Goal: Task Accomplishment & Management: Use online tool/utility

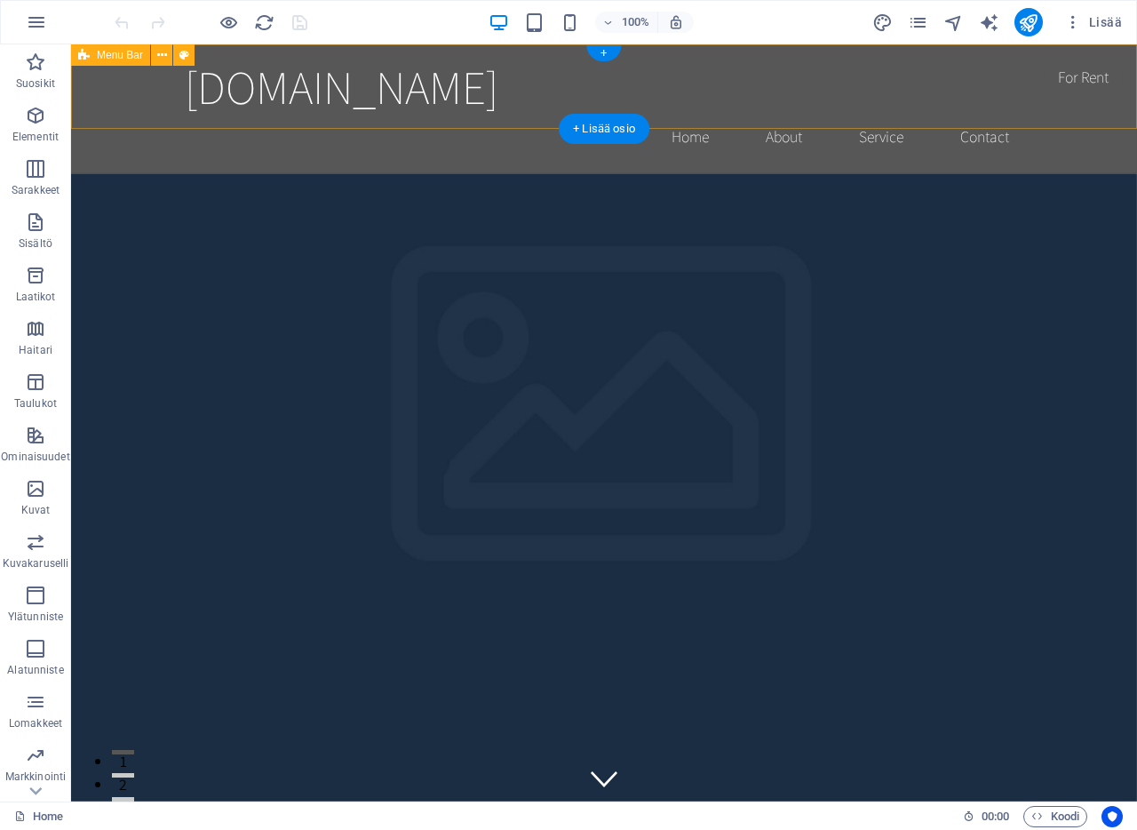
click at [123, 94] on div "ajokorttihelsinki.fi Home About Service Contact" at bounding box center [604, 108] width 1066 height 129
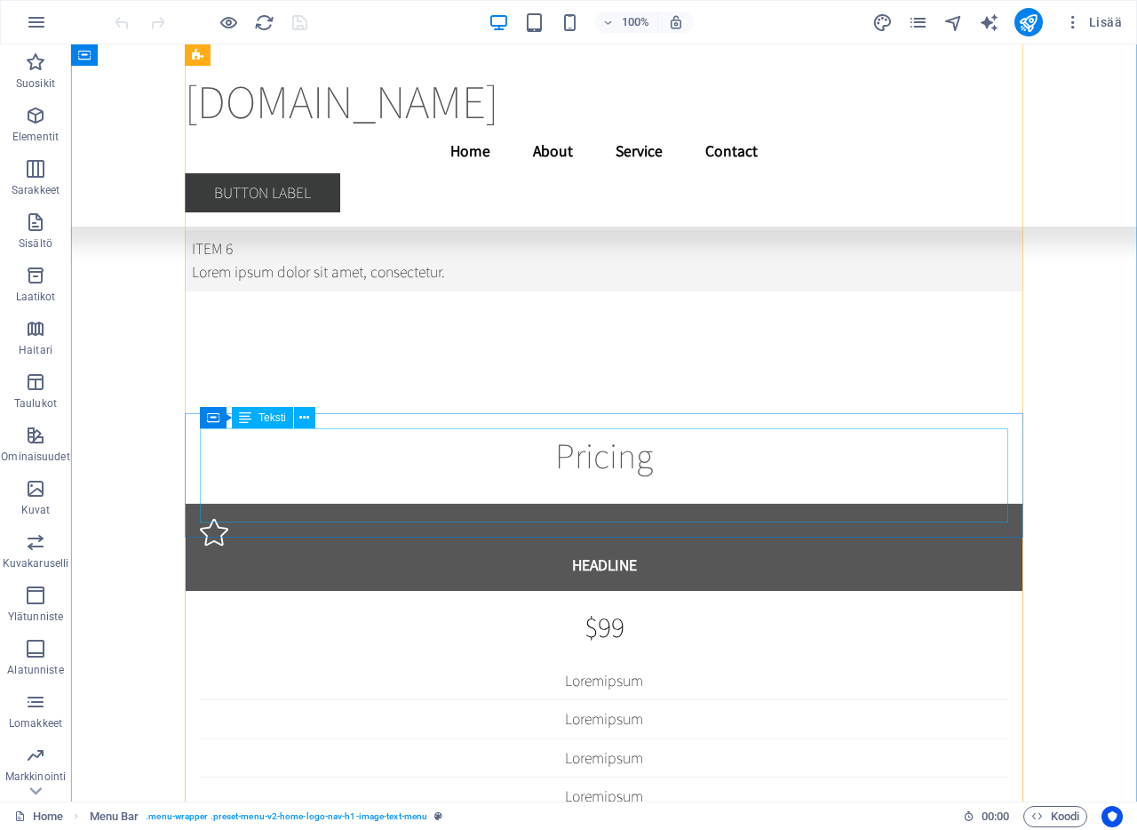
scroll to position [22776, 0]
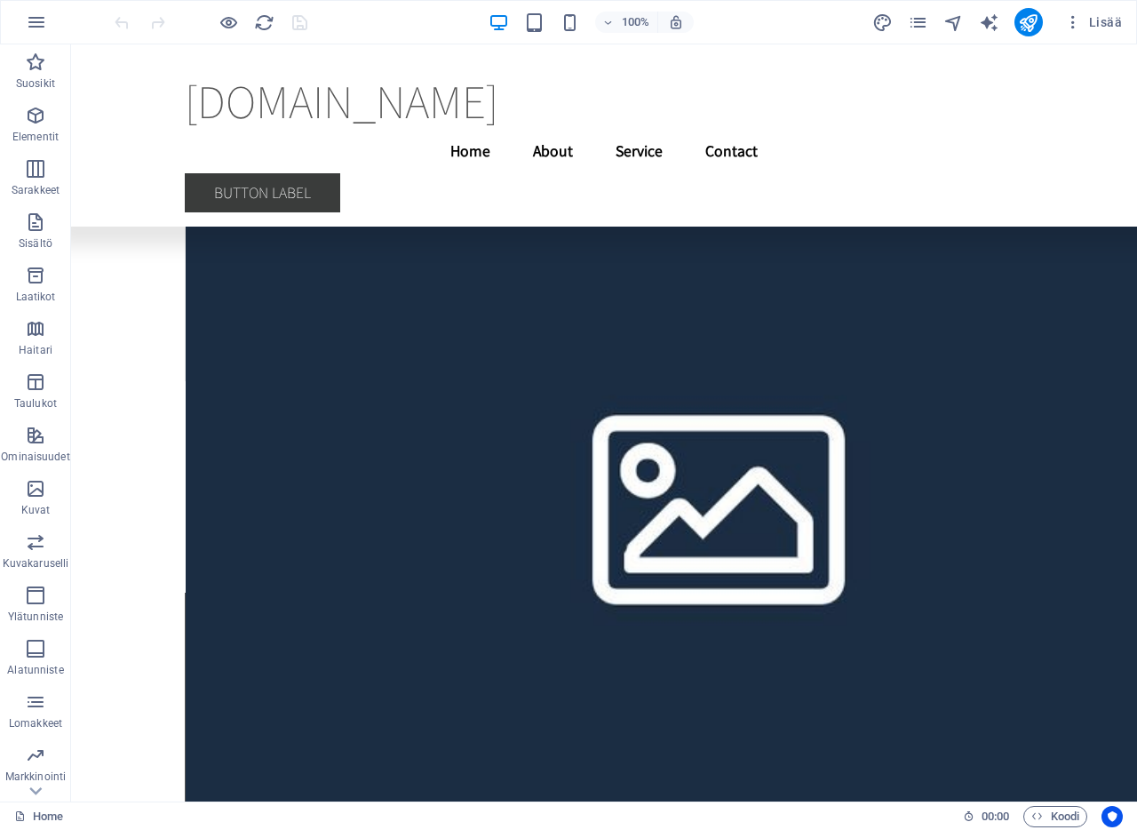
scroll to position [27453, 0]
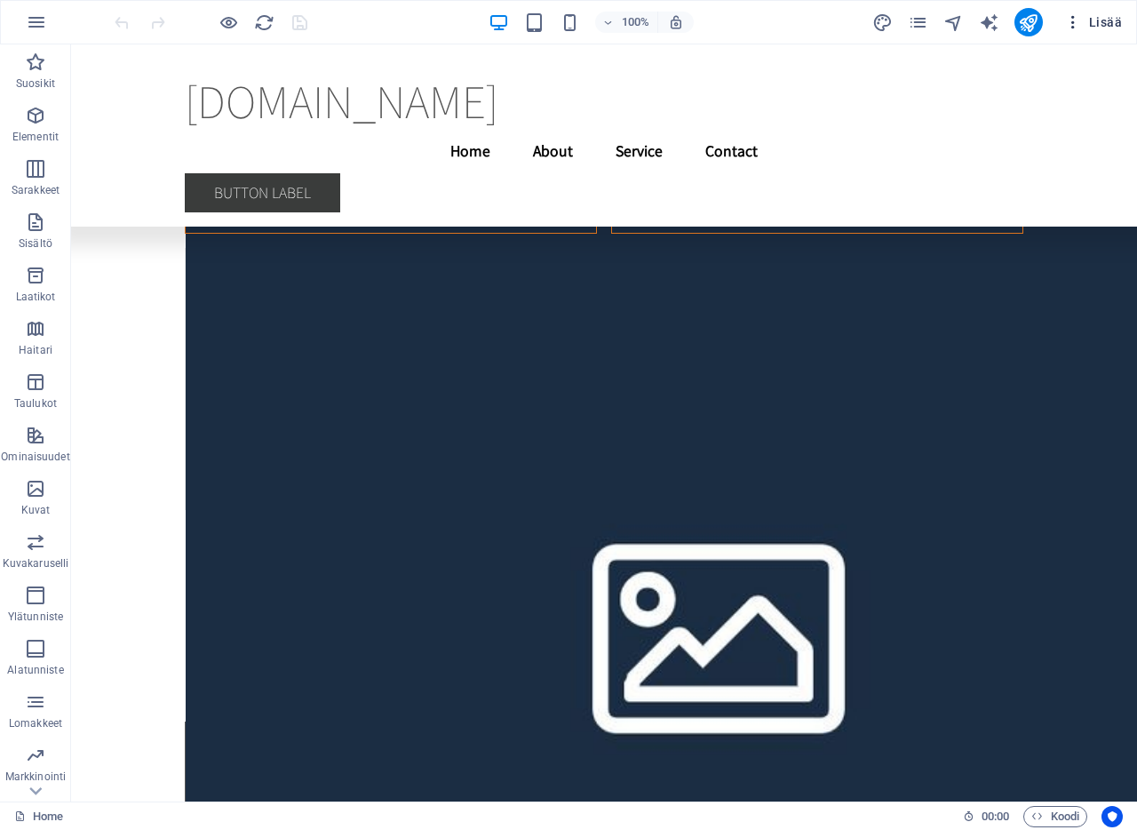
click at [1112, 20] on span "Lisää" at bounding box center [1093, 22] width 58 height 18
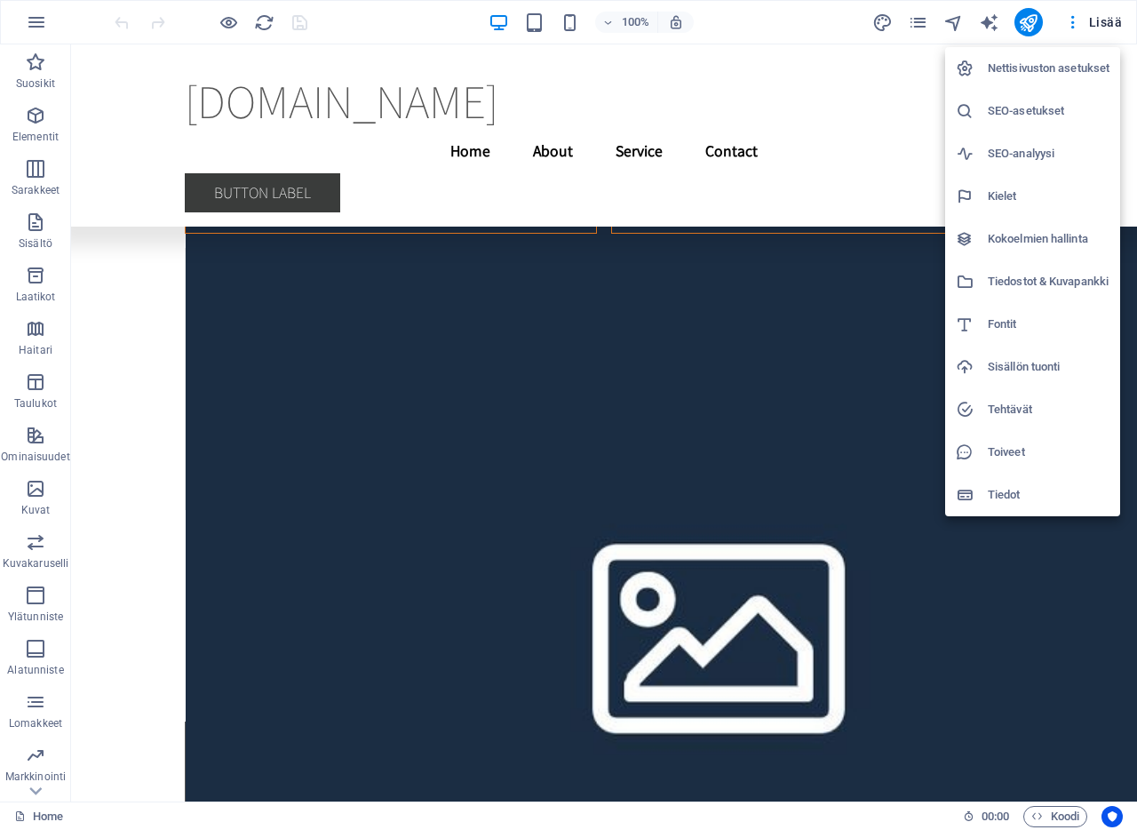
click at [1055, 20] on div at bounding box center [568, 415] width 1137 height 830
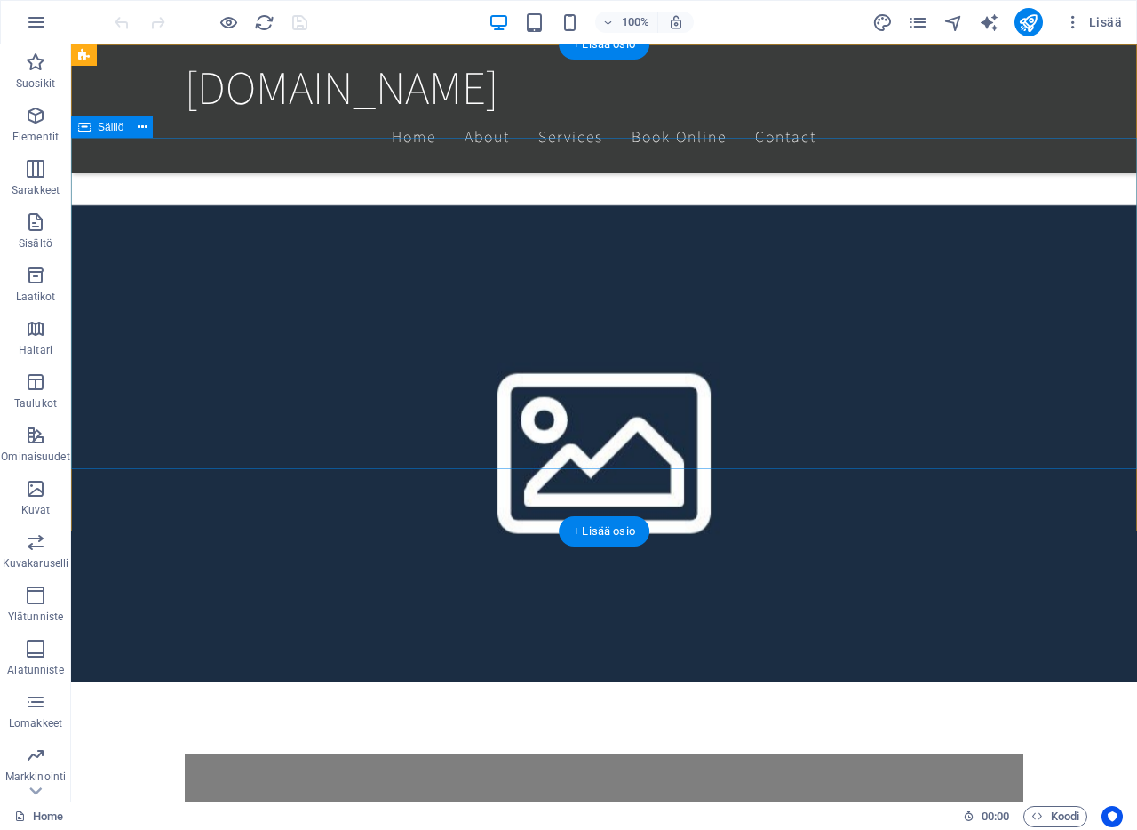
scroll to position [0, 0]
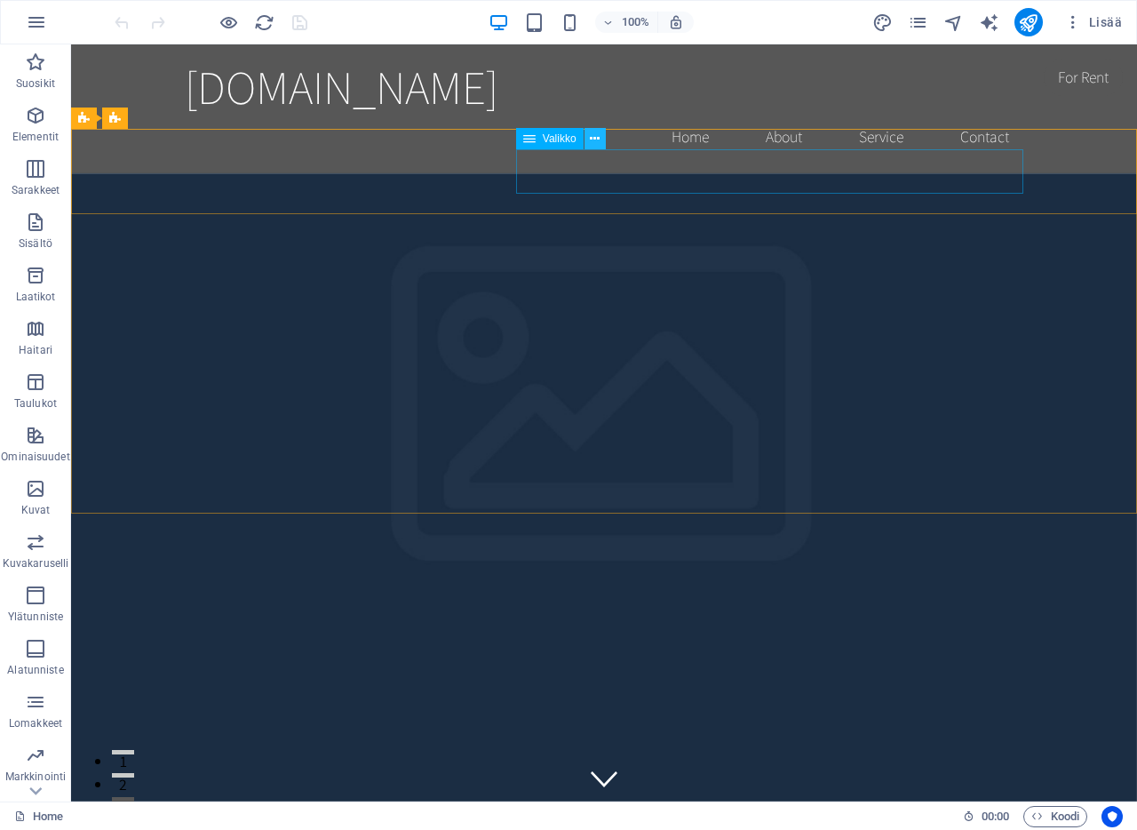
click at [594, 137] on icon at bounding box center [595, 139] width 10 height 19
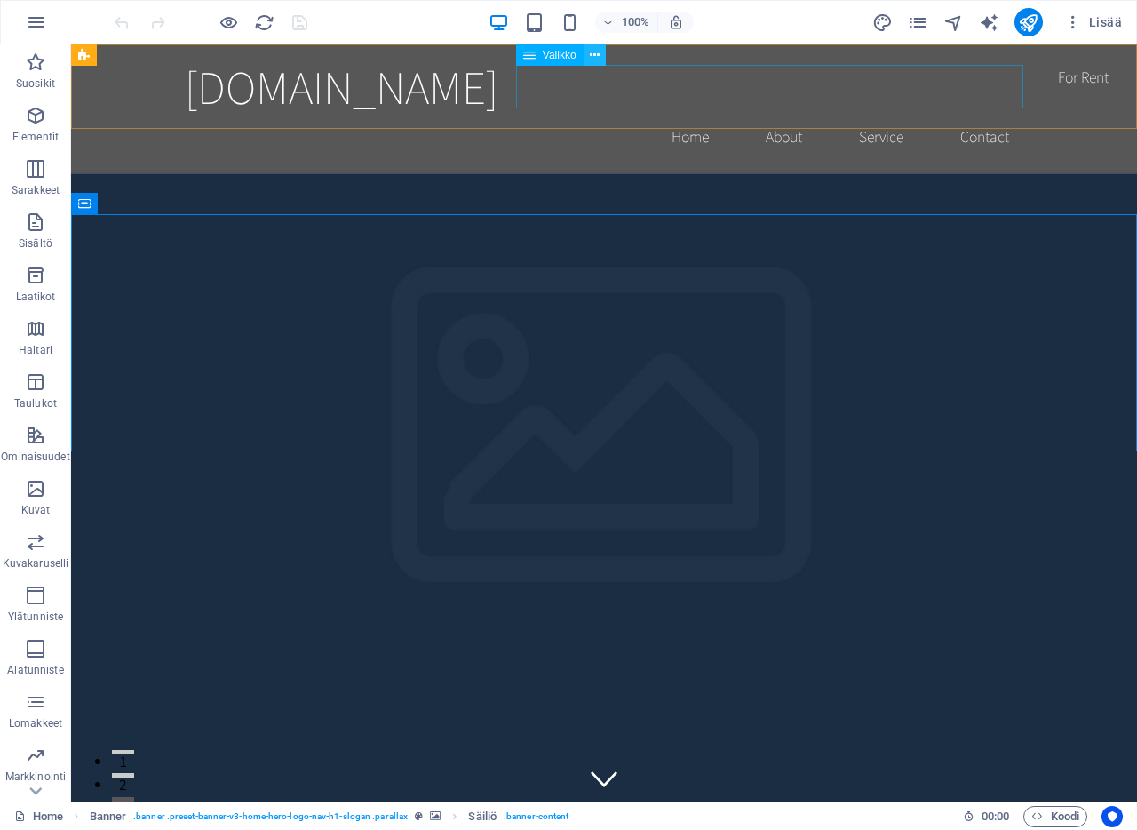
click at [594, 53] on icon at bounding box center [595, 55] width 10 height 19
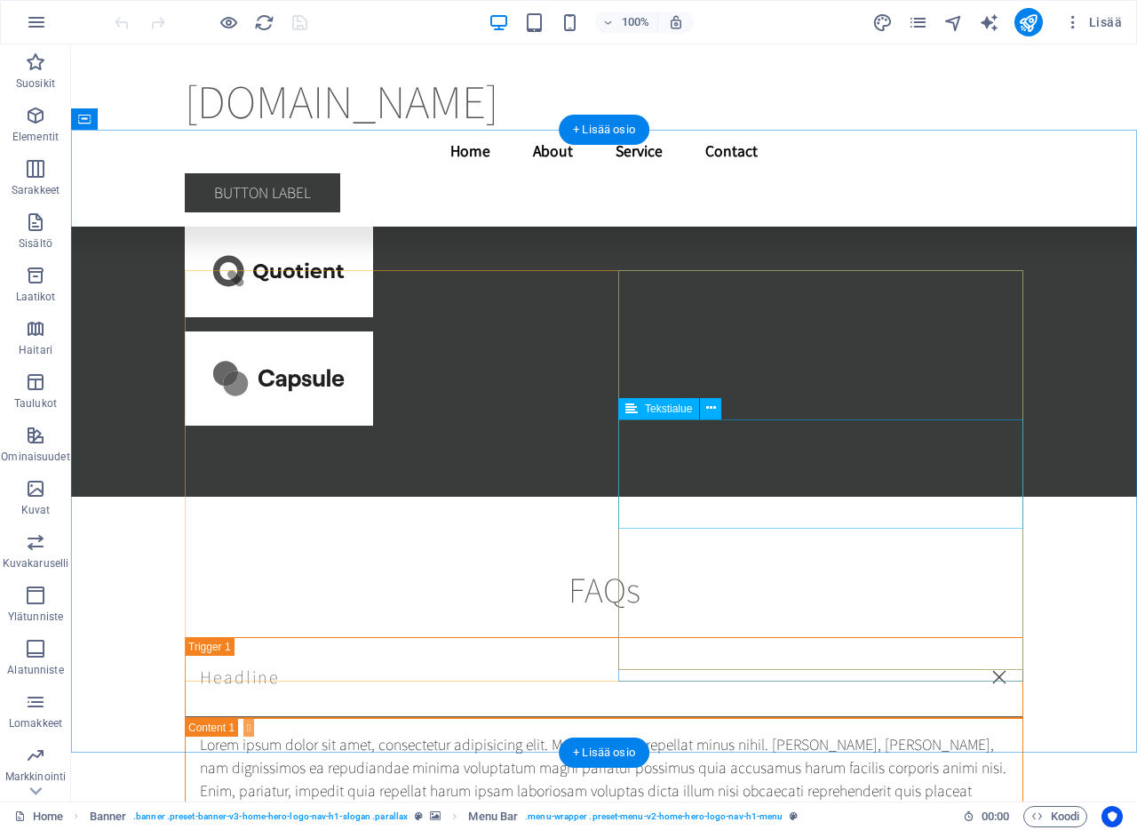
scroll to position [37927, 0]
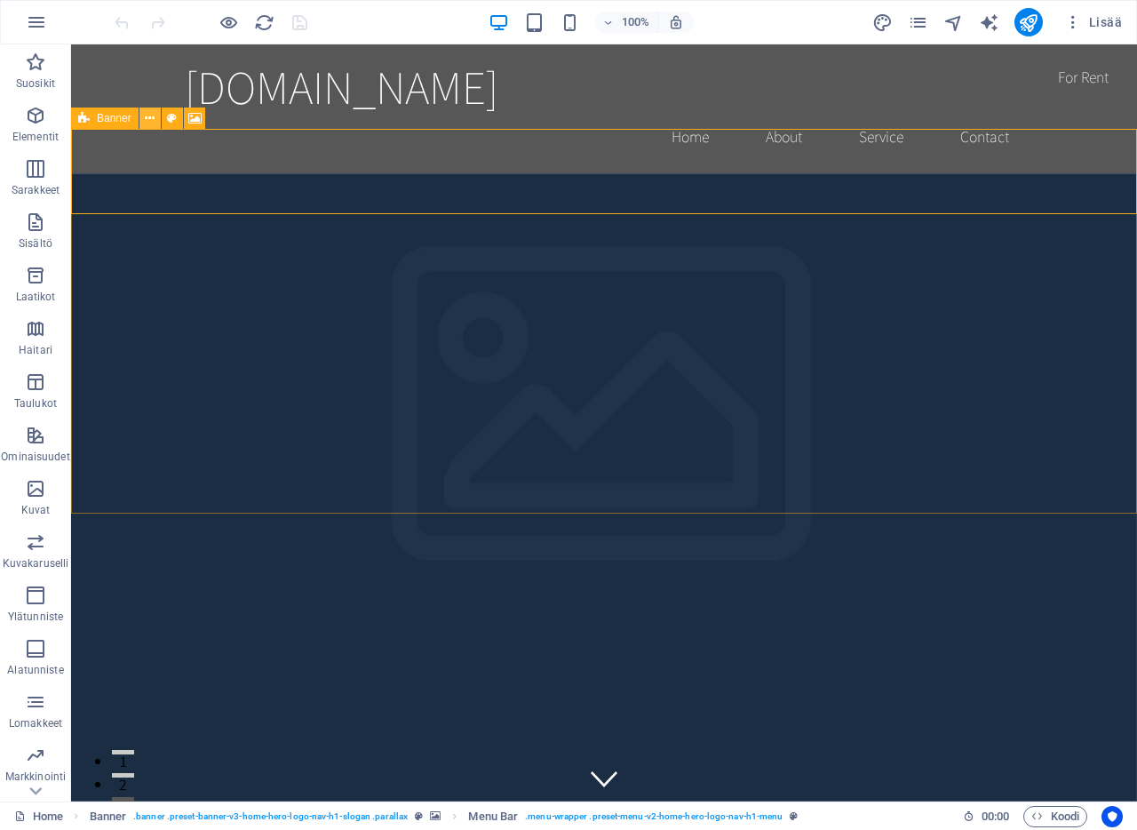
click at [151, 116] on icon at bounding box center [150, 118] width 10 height 19
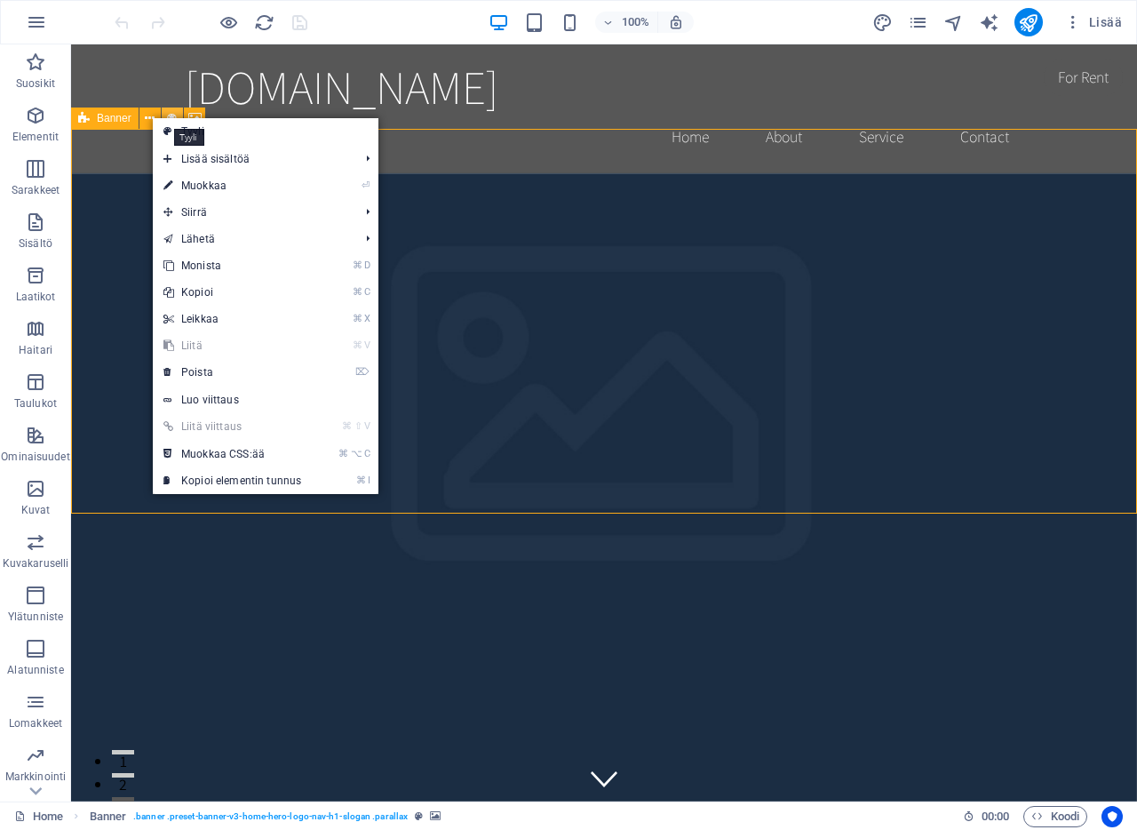
click at [173, 114] on icon at bounding box center [172, 118] width 10 height 19
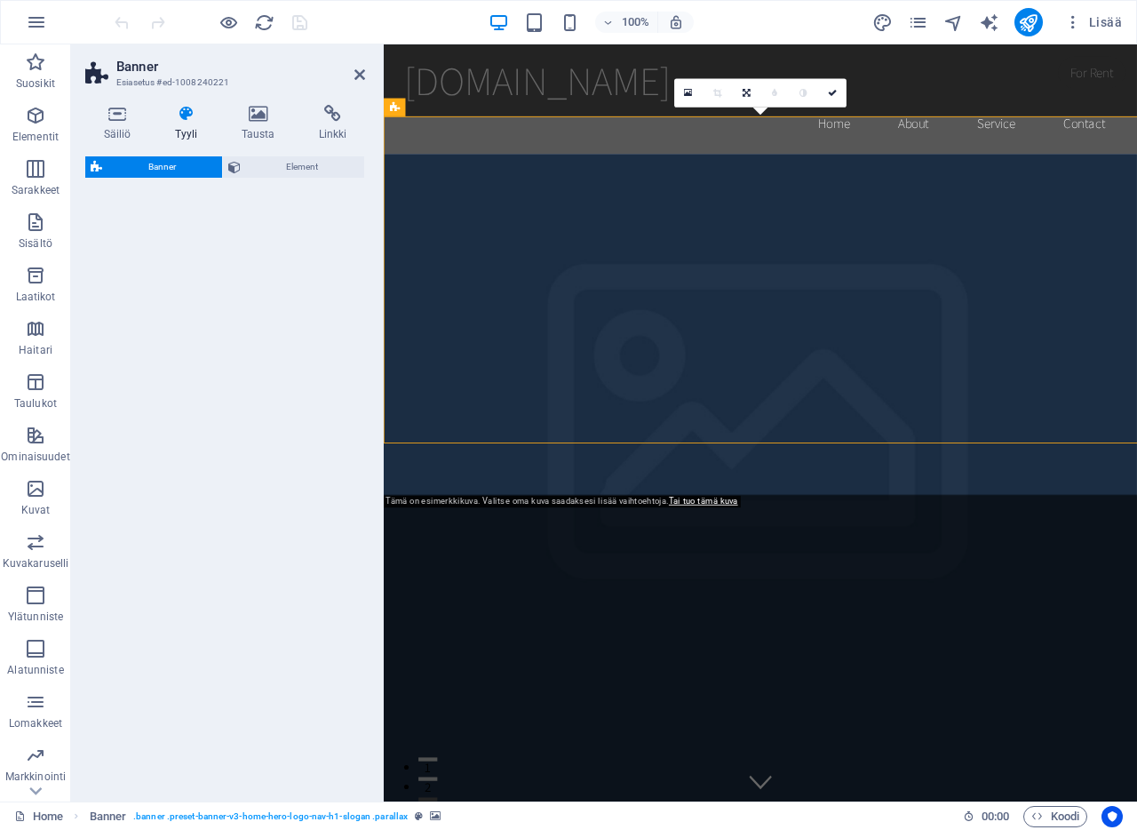
select select "preset-banner-v3-home-hero-logo-nav-h1-slogan"
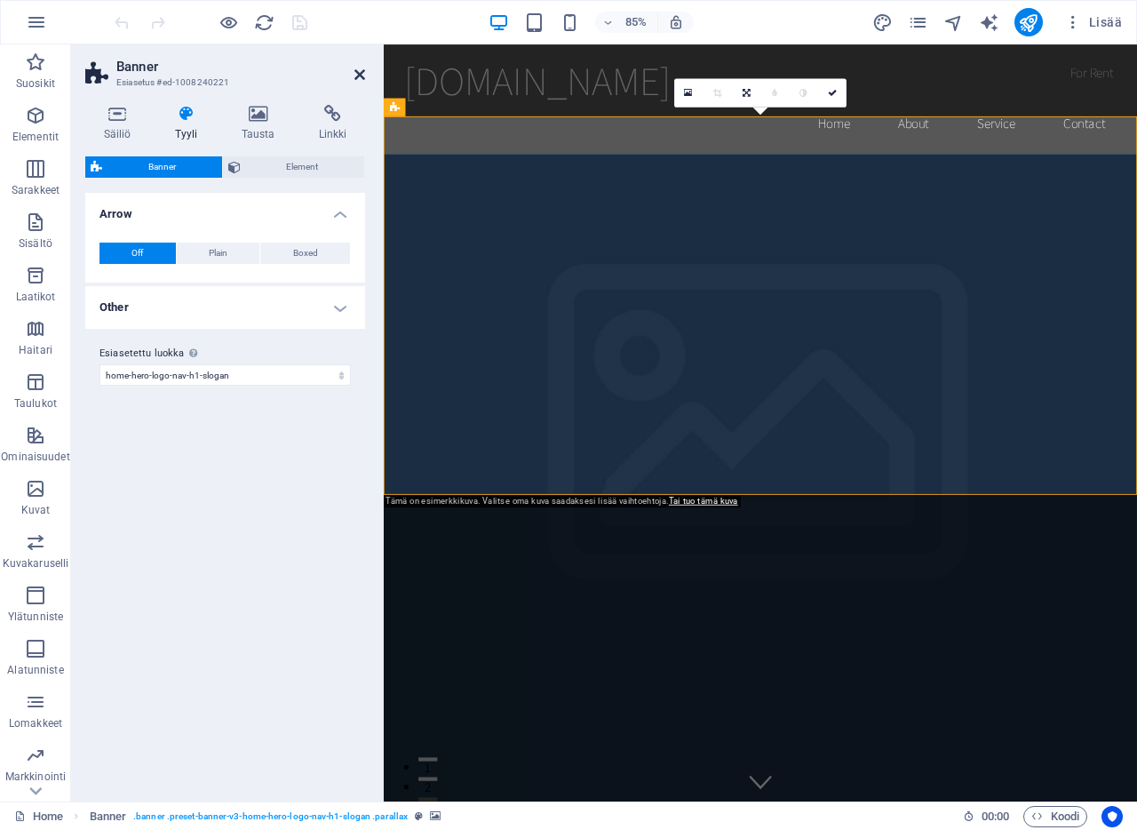
click at [361, 73] on icon at bounding box center [359, 75] width 11 height 14
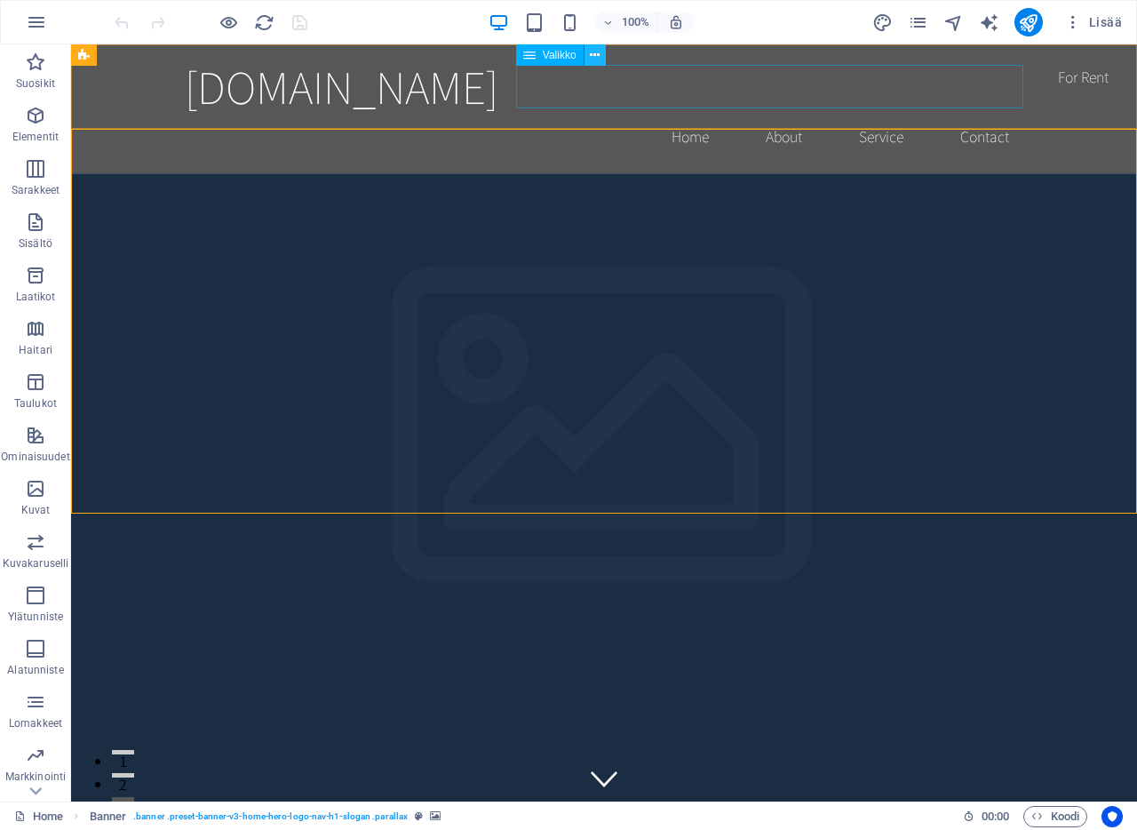
click at [598, 55] on icon at bounding box center [595, 55] width 10 height 19
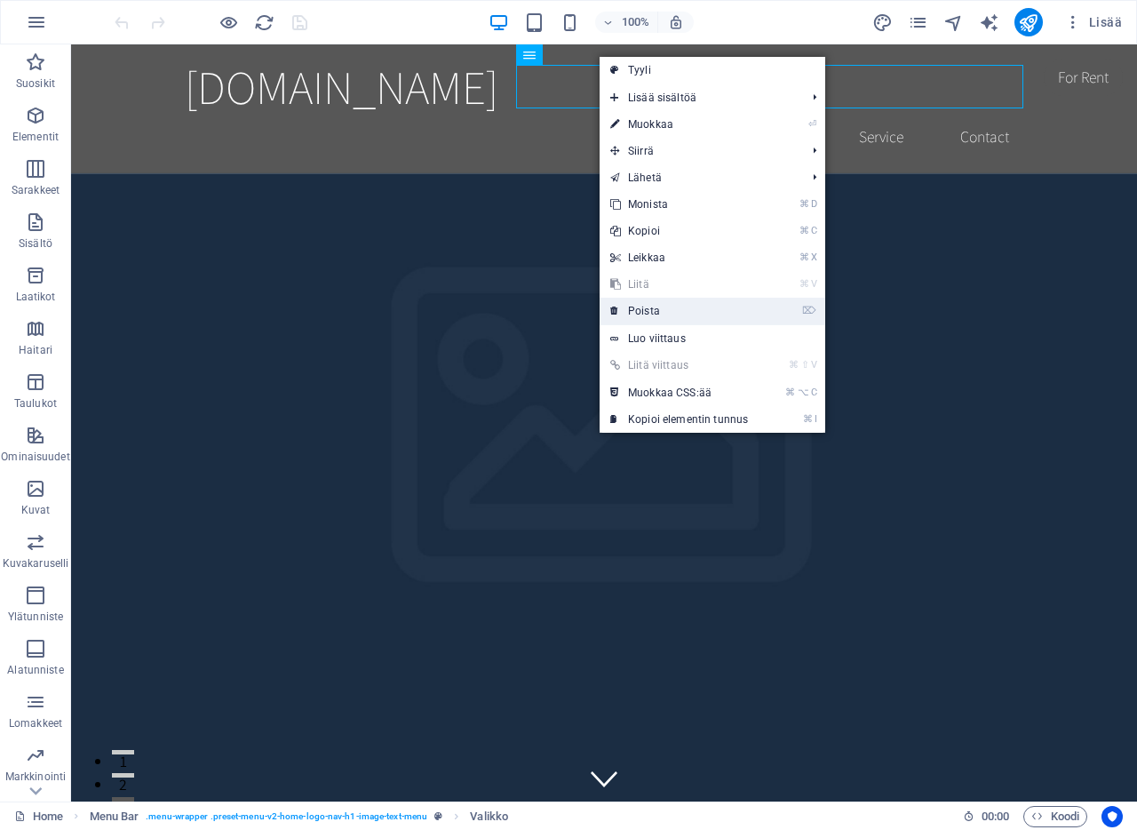
click at [648, 307] on link "⌦ Poista" at bounding box center [679, 311] width 159 height 27
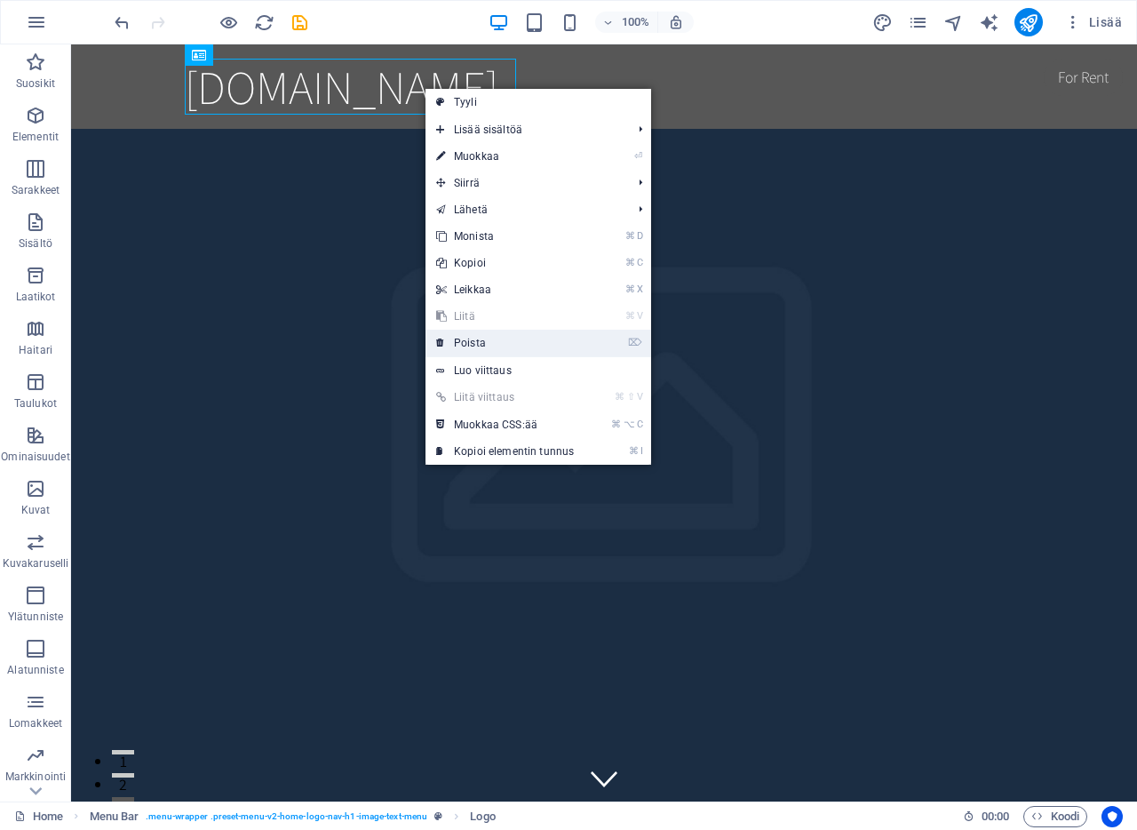
click at [493, 338] on link "⌦ Poista" at bounding box center [505, 343] width 159 height 27
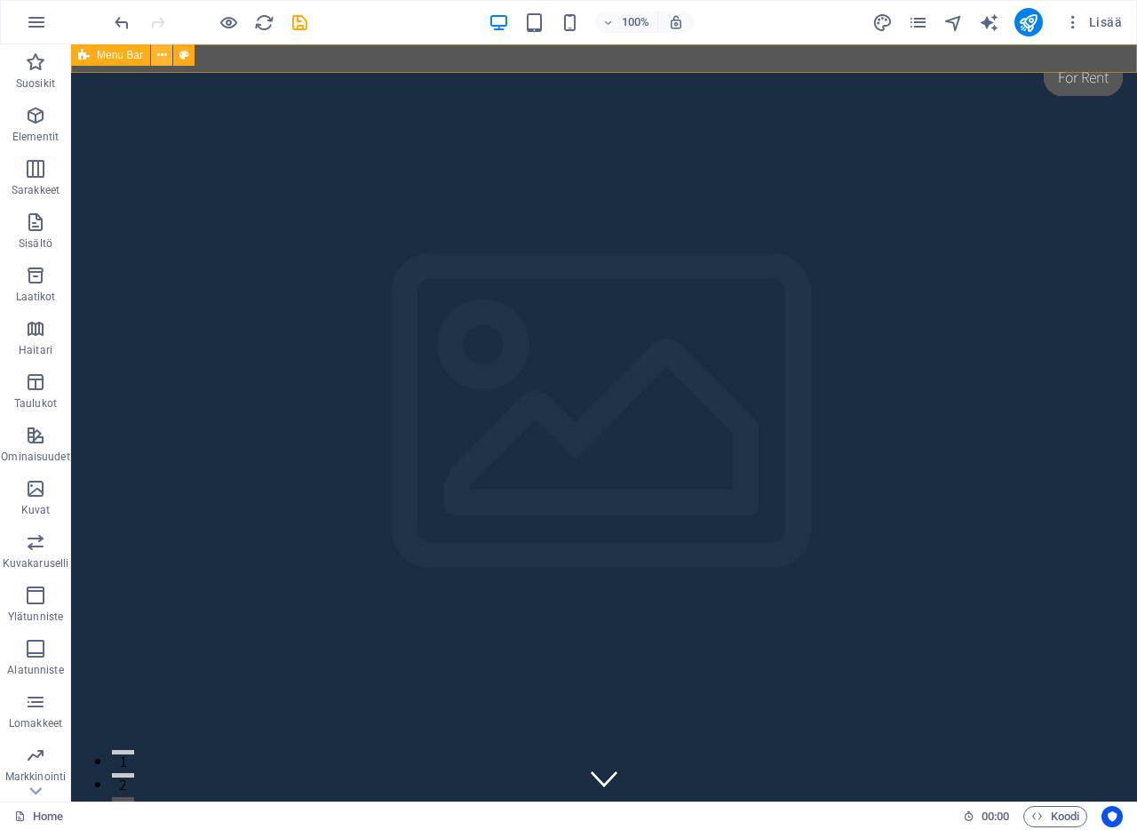
click at [161, 56] on icon at bounding box center [162, 55] width 10 height 19
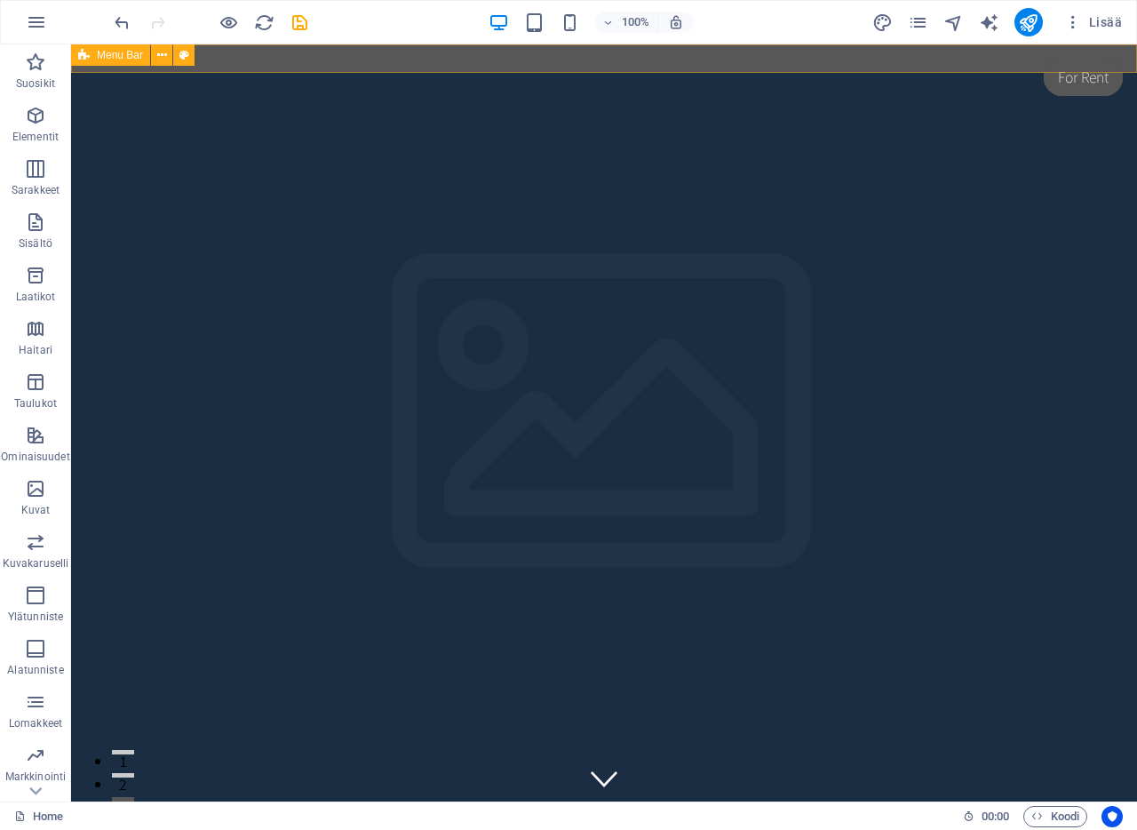
click at [113, 52] on span "Menu Bar" at bounding box center [120, 55] width 46 height 11
click at [158, 53] on icon at bounding box center [162, 55] width 10 height 19
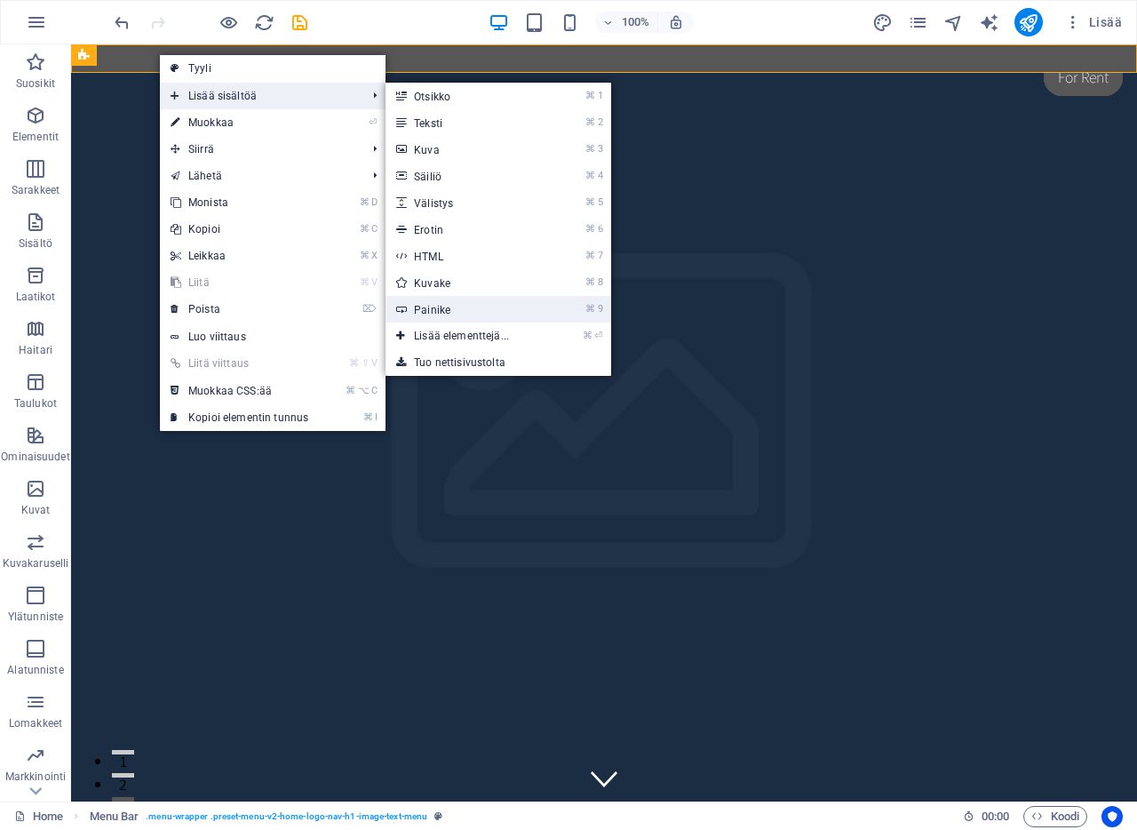
click at [438, 309] on link "⌘ 9 Painike" at bounding box center [465, 309] width 159 height 27
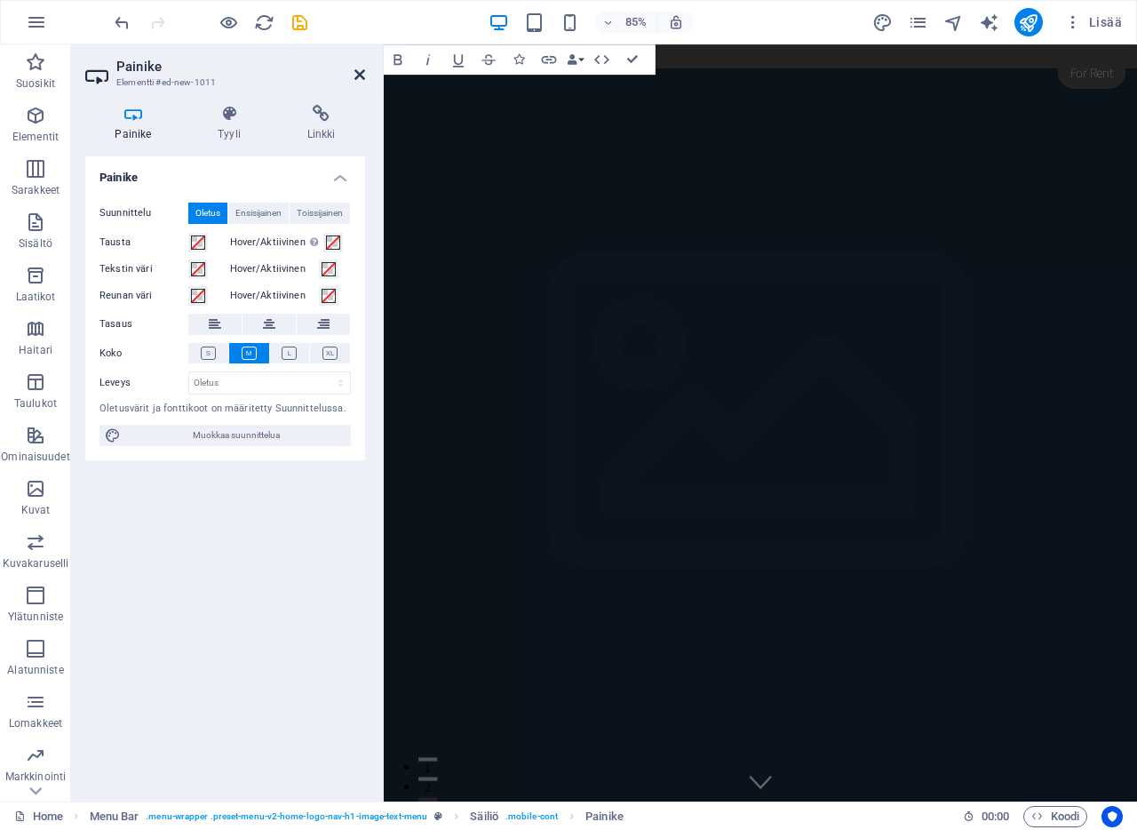
click at [354, 73] on icon at bounding box center [359, 75] width 11 height 14
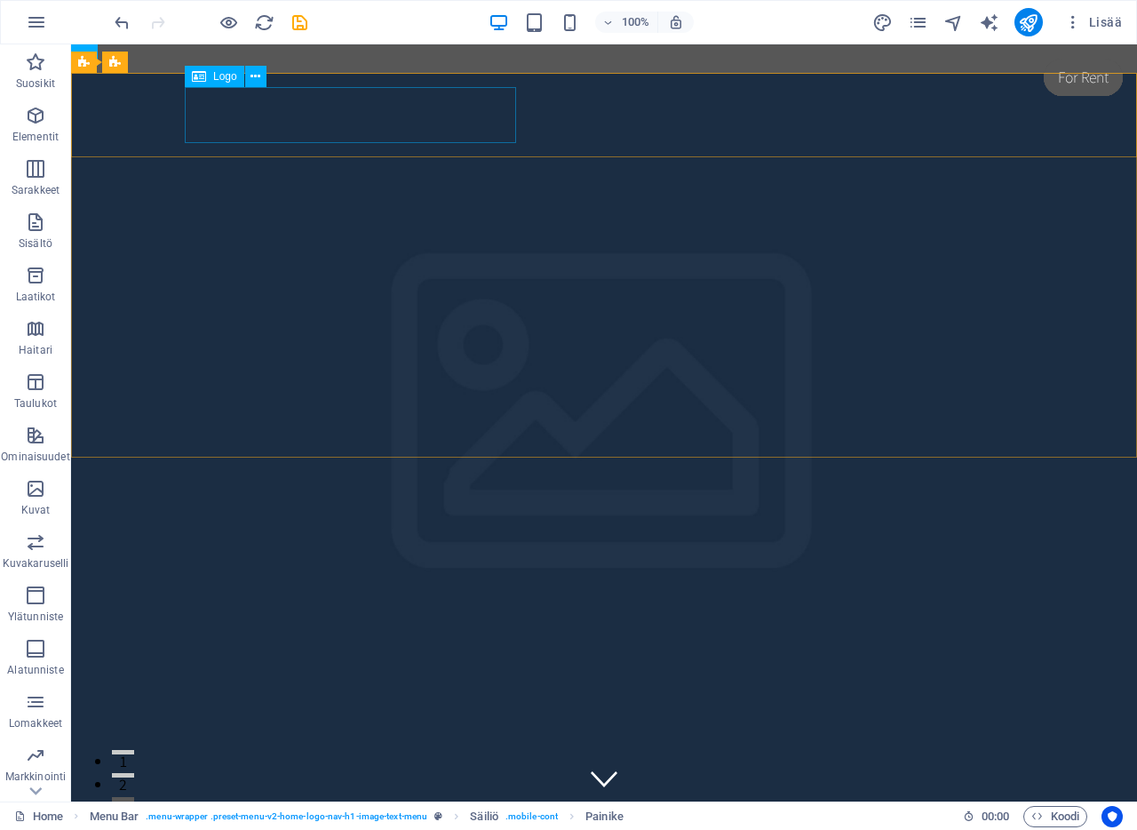
click at [213, 75] on span "Logo" at bounding box center [225, 76] width 24 height 11
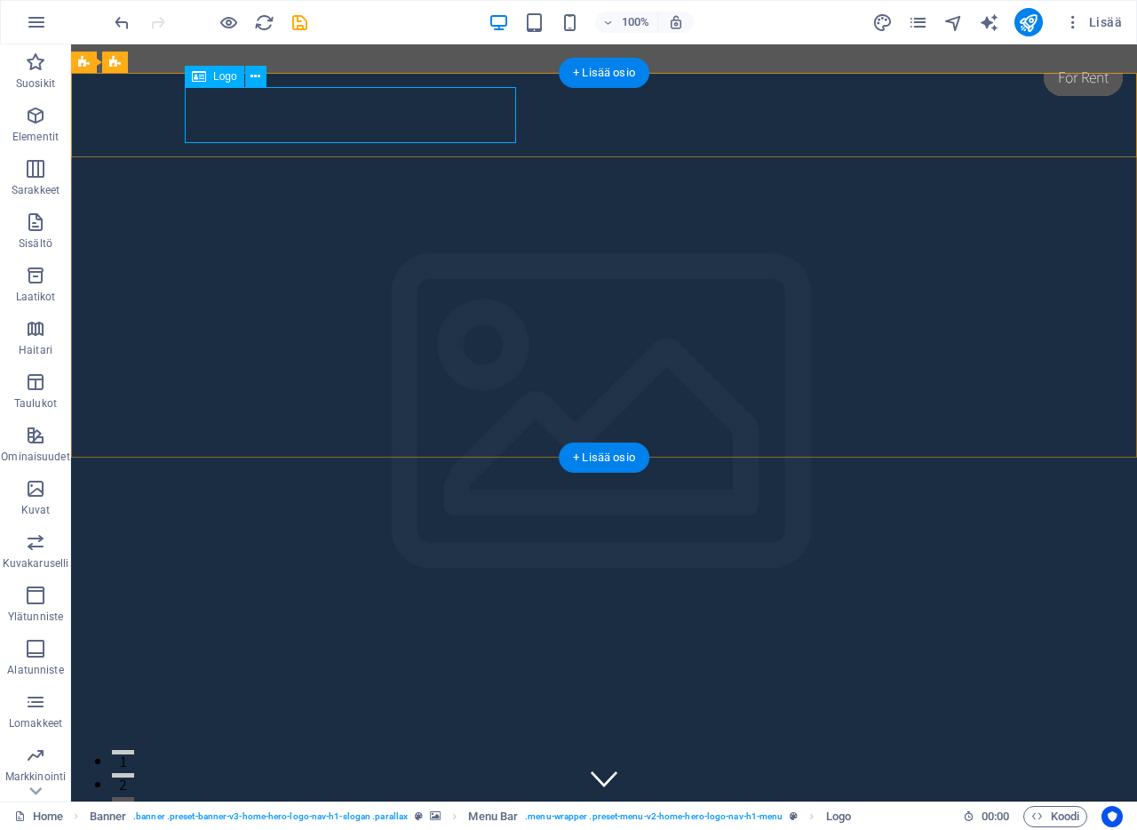
click at [277, 752] on div "[DOMAIN_NAME]" at bounding box center [604, 780] width 839 height 56
click at [256, 76] on icon at bounding box center [256, 77] width 10 height 19
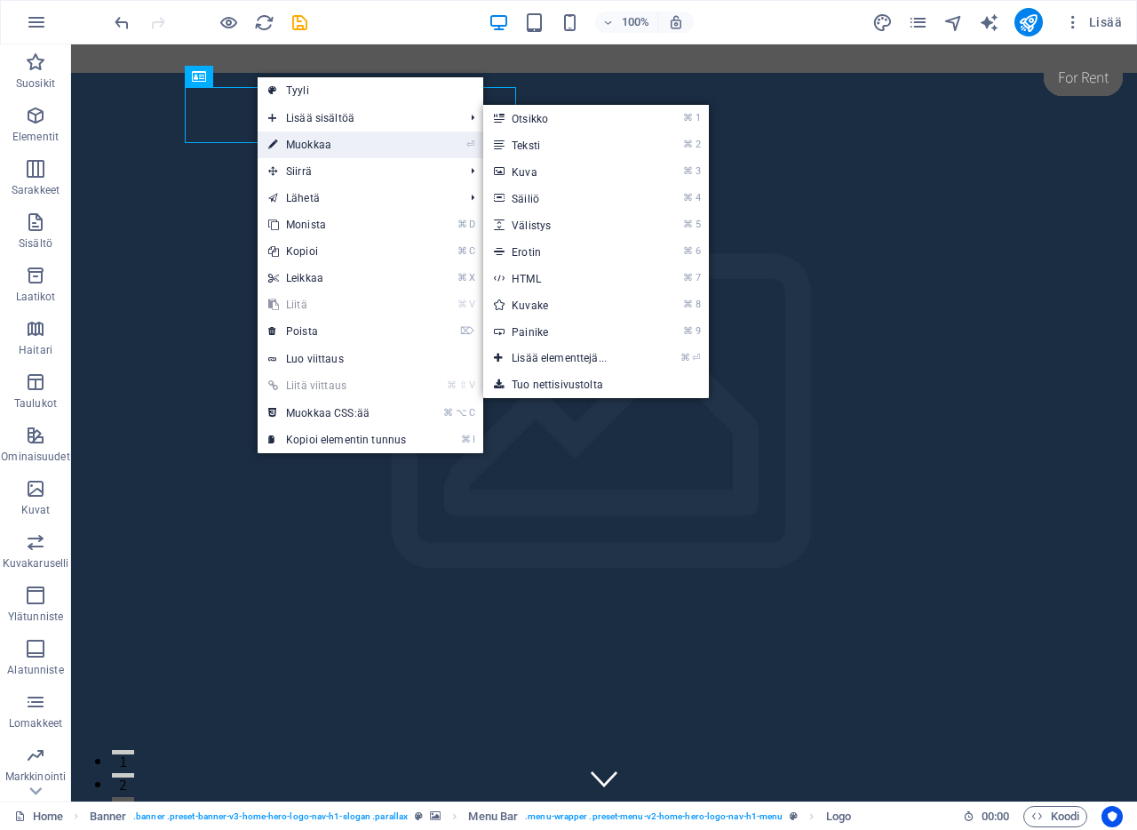
click at [296, 140] on link "⏎ Muokkaa" at bounding box center [337, 144] width 159 height 27
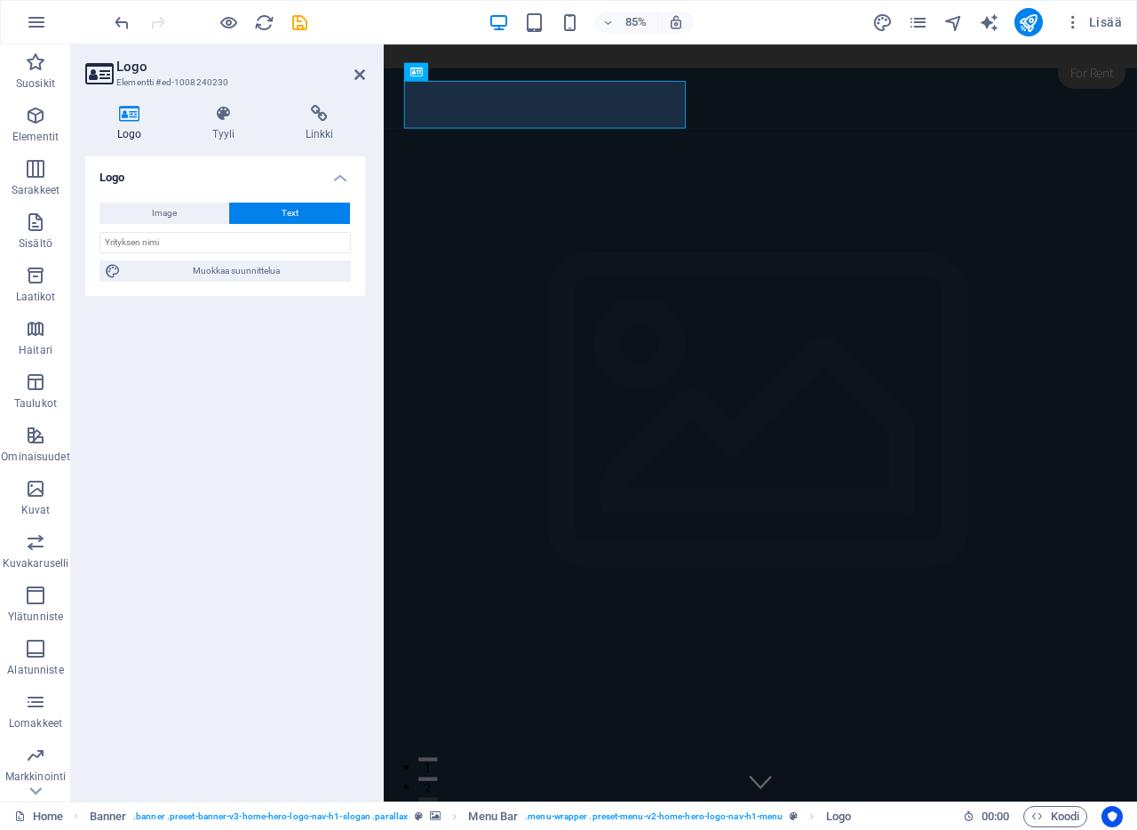
click at [129, 118] on icon at bounding box center [129, 114] width 88 height 18
click at [160, 211] on span "Image" at bounding box center [164, 213] width 25 height 21
select select "DISABLED_OPTION_VALUE"
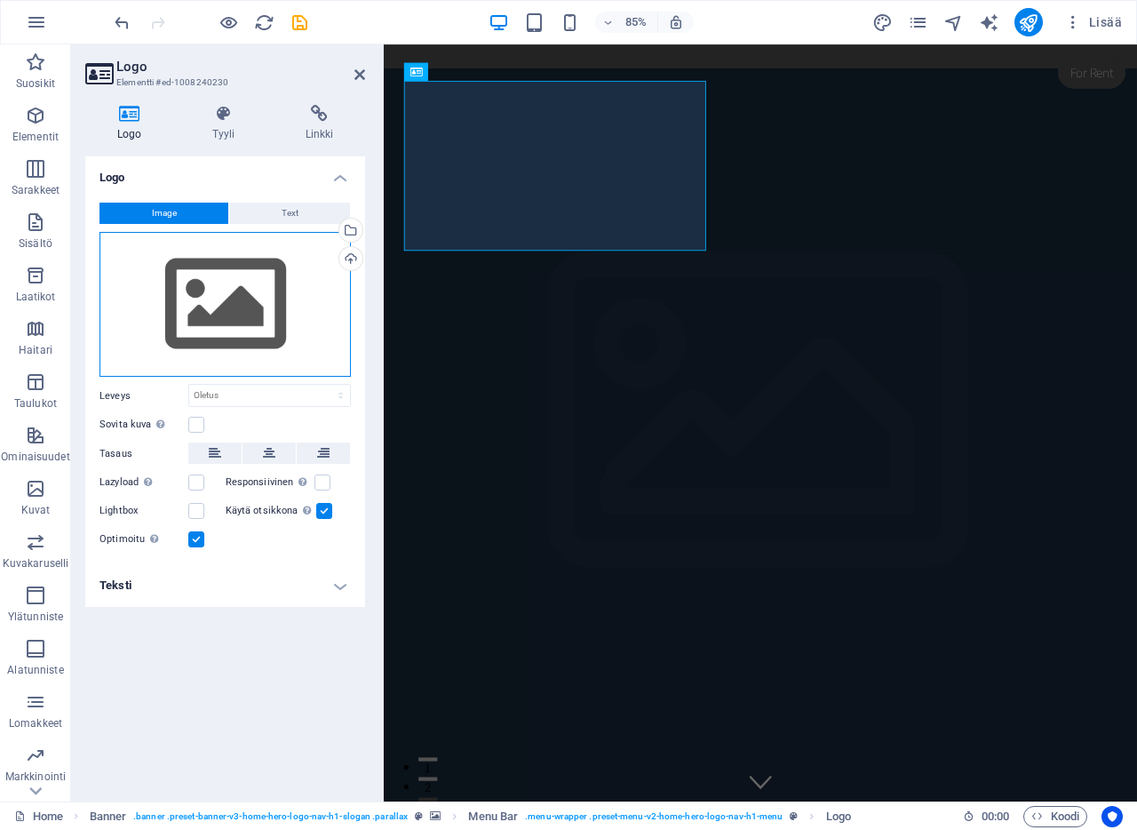
click at [224, 295] on div "Vedä tiedostot tähän, valitse tiedostot napsauttamalla tai valitse tiedostot Ti…" at bounding box center [224, 305] width 251 height 146
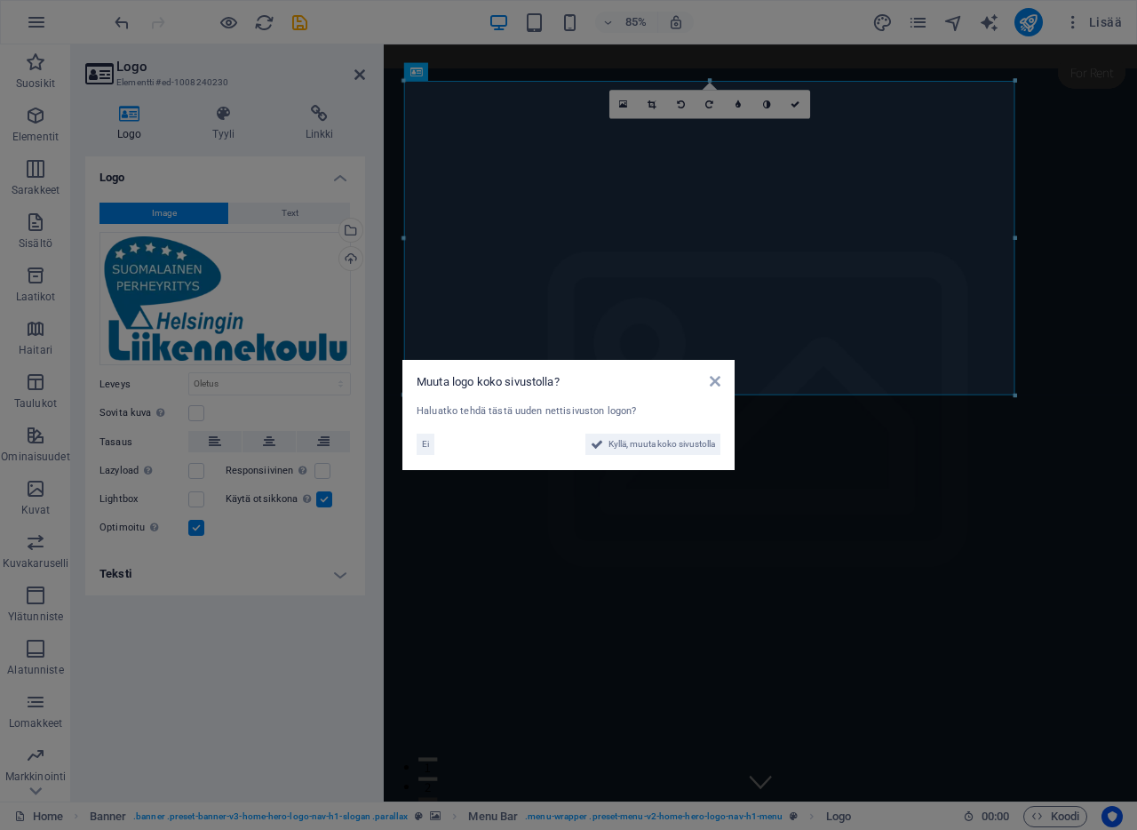
drag, startPoint x: 673, startPoint y: 444, endPoint x: 644, endPoint y: 384, distance: 66.8
click at [643, 387] on div "Muuta logo koko sivustolla? Haluatko tehdä tästä uuden nettisivuston logon? Ei …" at bounding box center [568, 415] width 332 height 110
click at [712, 382] on icon at bounding box center [715, 381] width 11 height 14
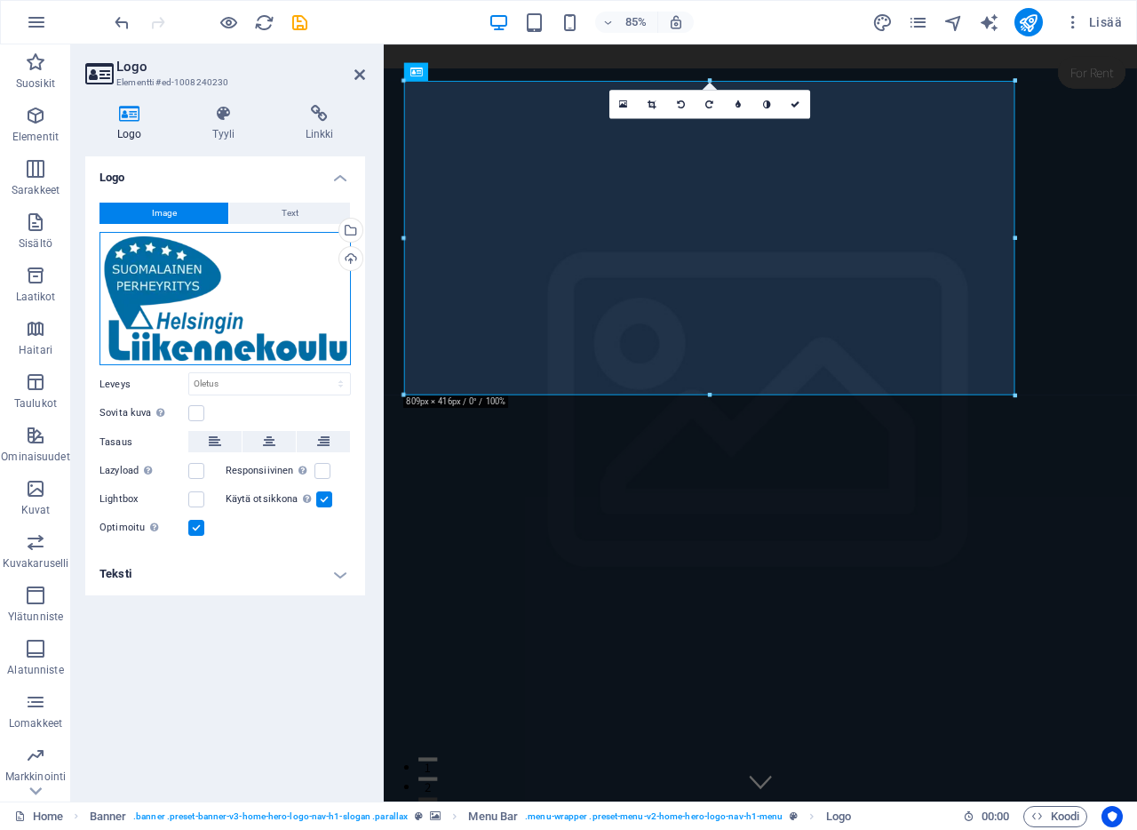
click at [195, 283] on div "Vedä tiedostot tähän, valitse tiedostot napsauttamalla tai valitse tiedostot Ti…" at bounding box center [224, 299] width 251 height 134
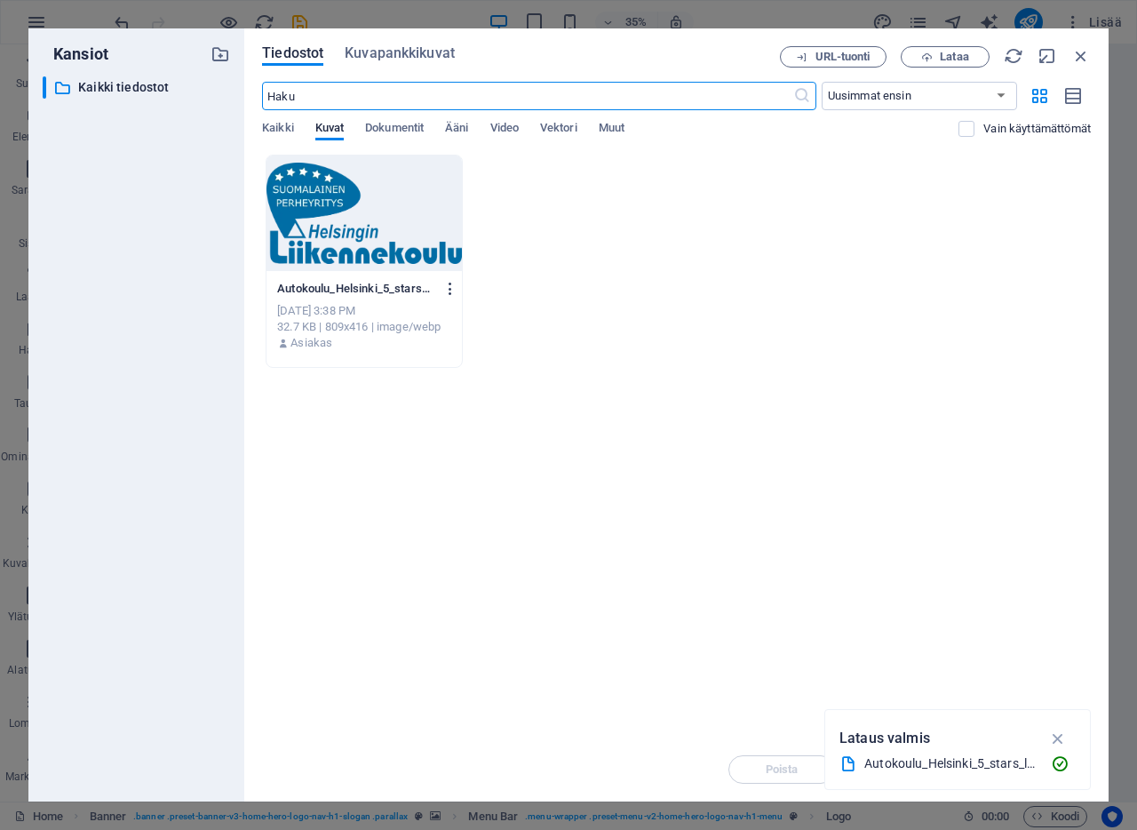
click at [450, 284] on icon "button" at bounding box center [450, 289] width 17 height 16
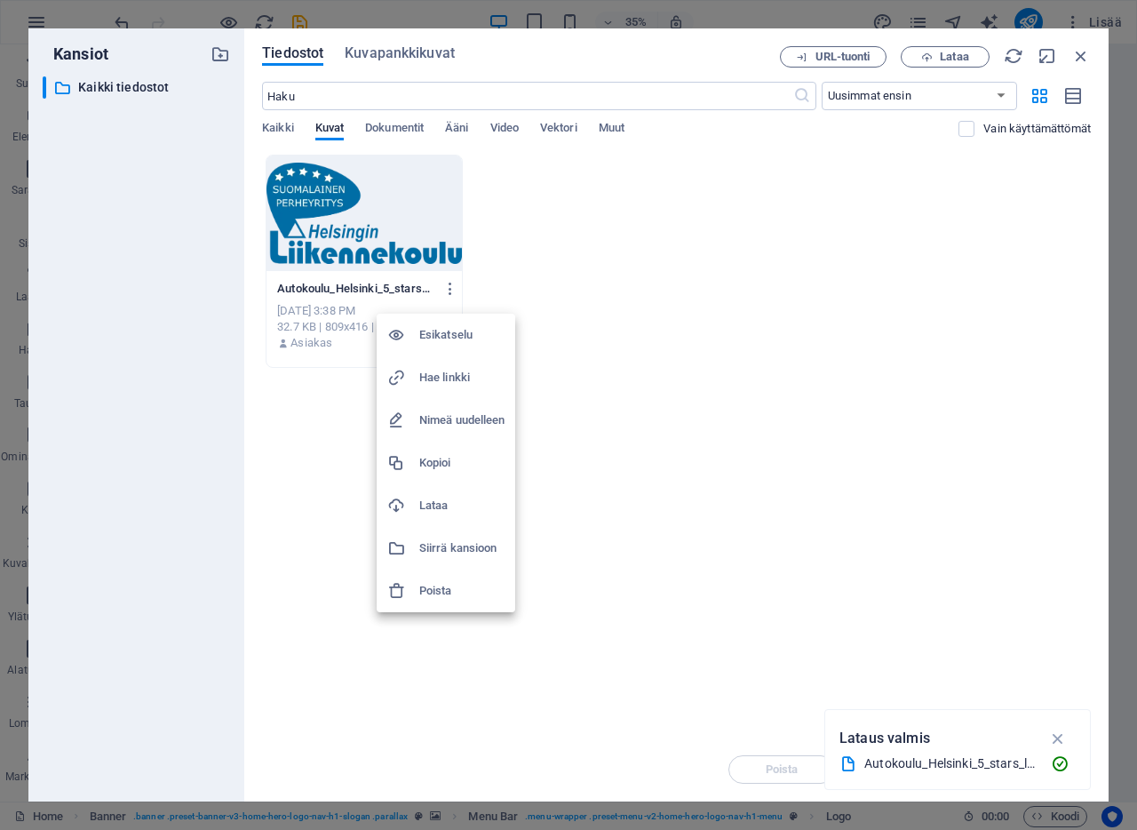
click at [615, 273] on div at bounding box center [568, 415] width 1137 height 830
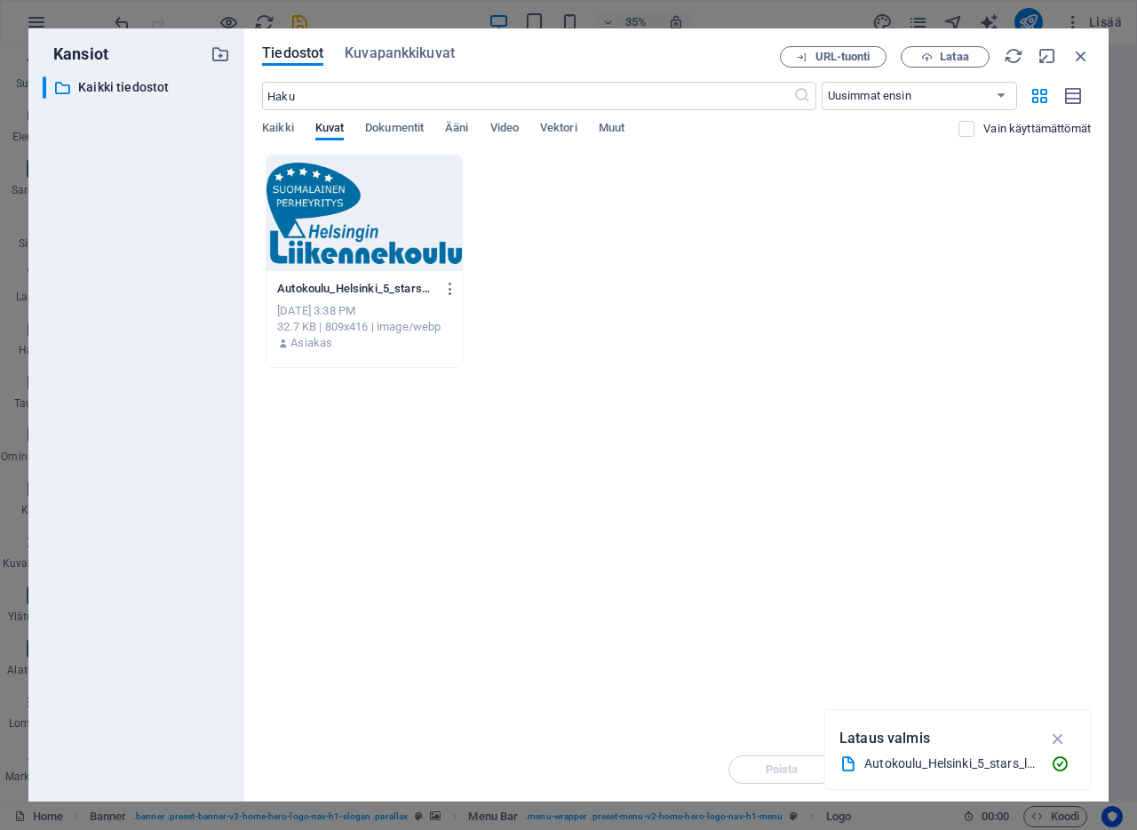
drag, startPoint x: 538, startPoint y: 246, endPoint x: 525, endPoint y: 245, distance: 13.4
click at [538, 246] on div "Autokoulu_Helsinki_5_stars_logo-pZx2mRkHZAsYTs7W3wUaGw.webp Autokoulu_Helsinki_…" at bounding box center [676, 261] width 829 height 213
click at [555, 223] on div "Autokoulu_Helsinki_5_stars_logo-pZx2mRkHZAsYTs7W3wUaGw.webp Autokoulu_Helsinki_…" at bounding box center [676, 261] width 829 height 213
click at [279, 126] on span "Kaikki" at bounding box center [278, 129] width 32 height 25
click at [120, 78] on p "Kaikki tiedostot" at bounding box center [137, 87] width 119 height 20
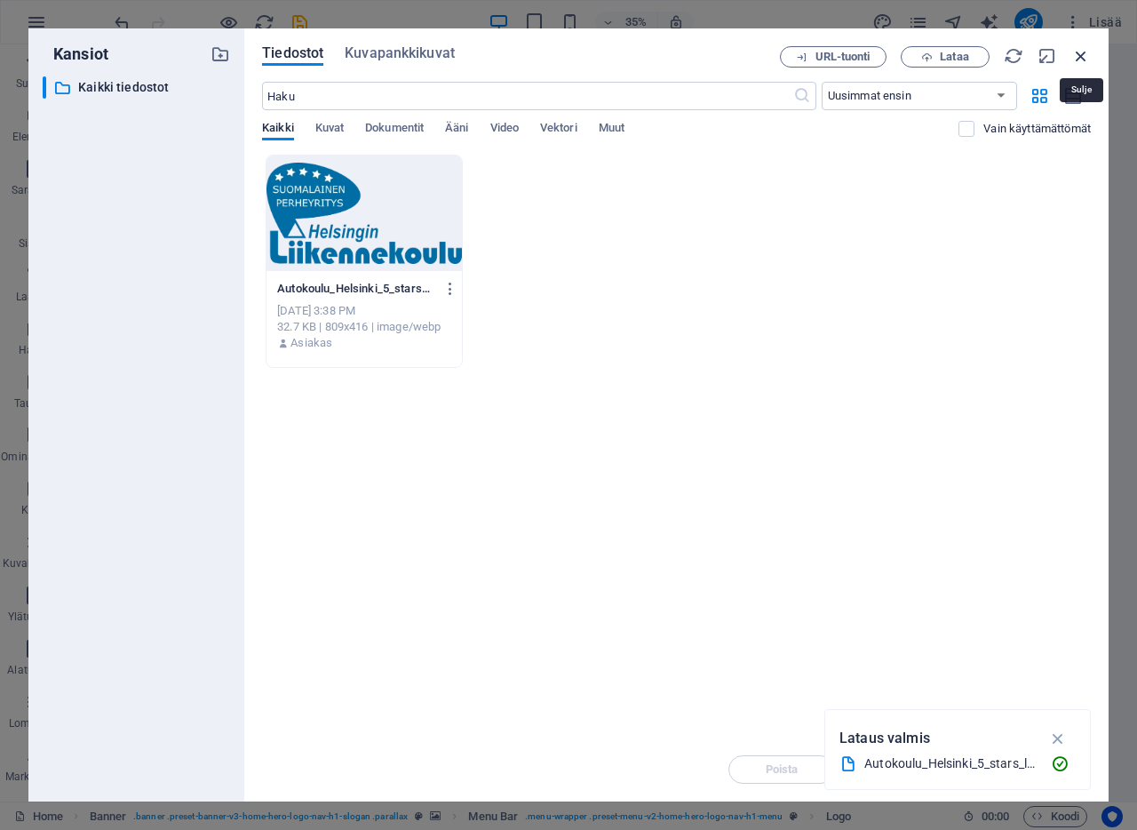
click at [1084, 52] on icon "button" at bounding box center [1081, 56] width 20 height 20
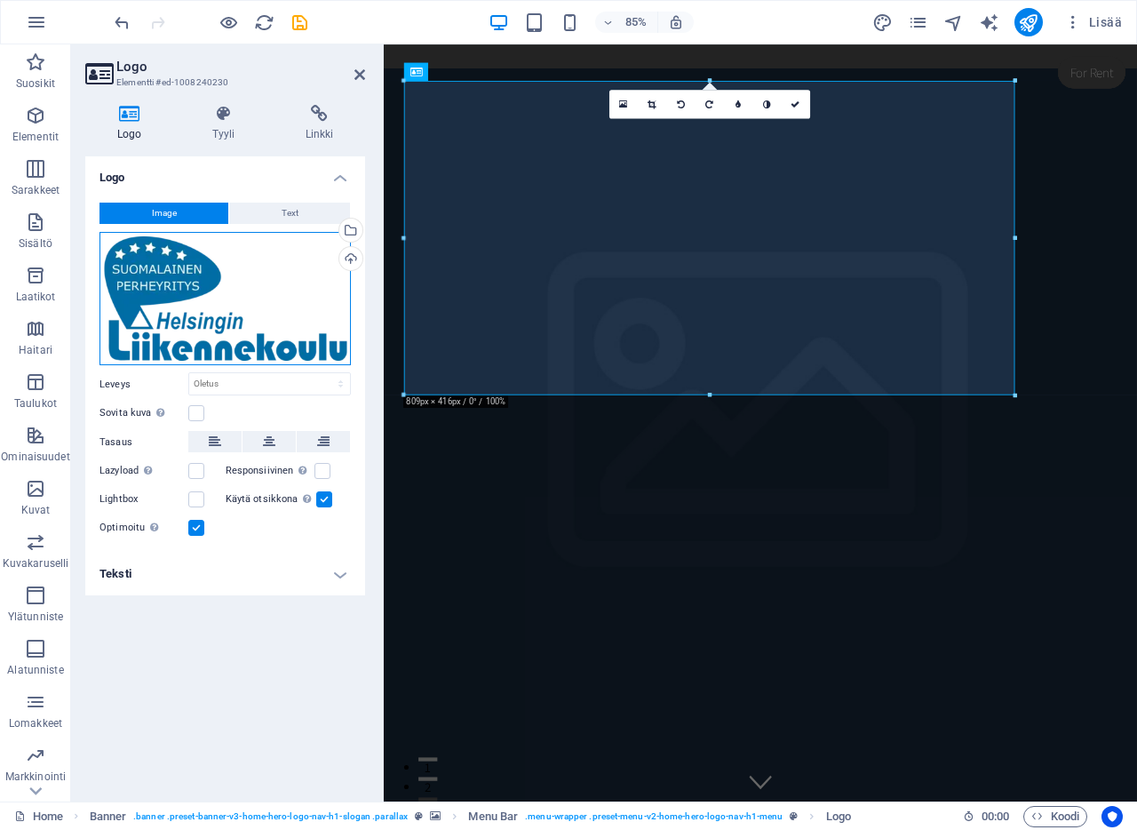
click at [211, 287] on div "Vedä tiedostot tähän, valitse tiedostot napsauttamalla tai valitse tiedostot Ti…" at bounding box center [224, 299] width 251 height 134
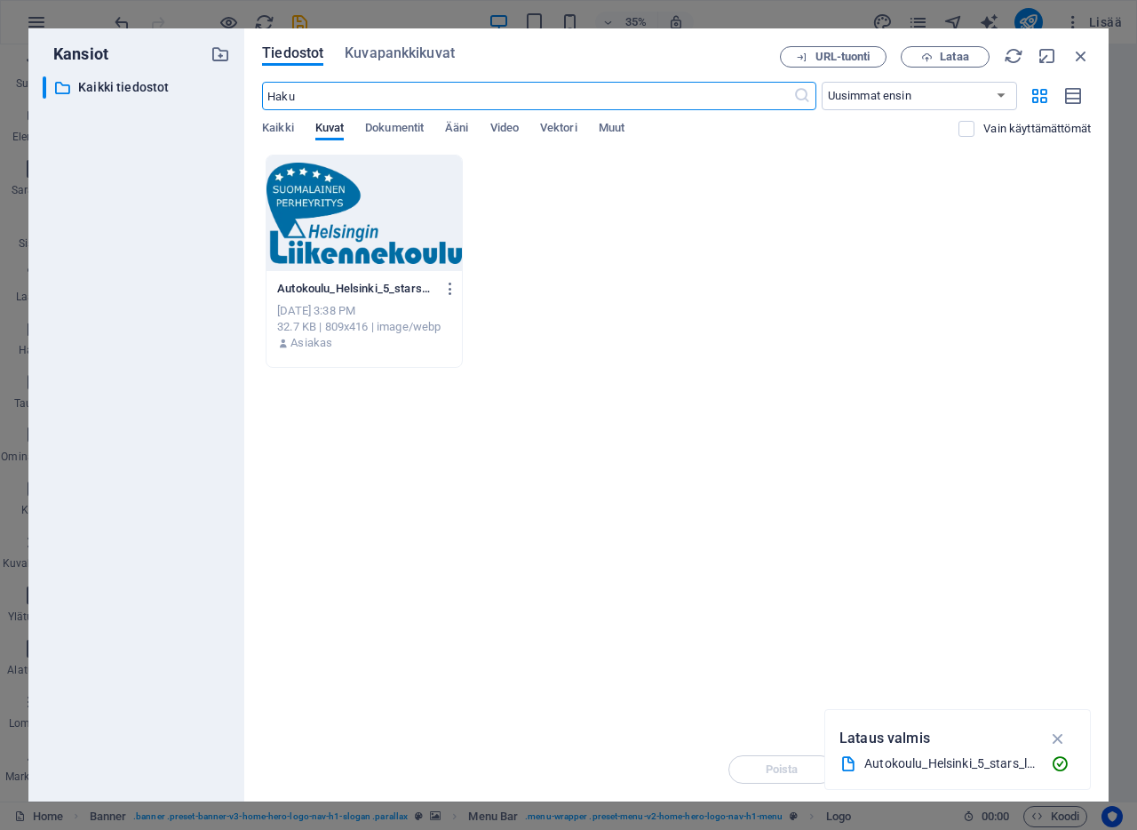
click at [348, 231] on div at bounding box center [364, 212] width 195 height 115
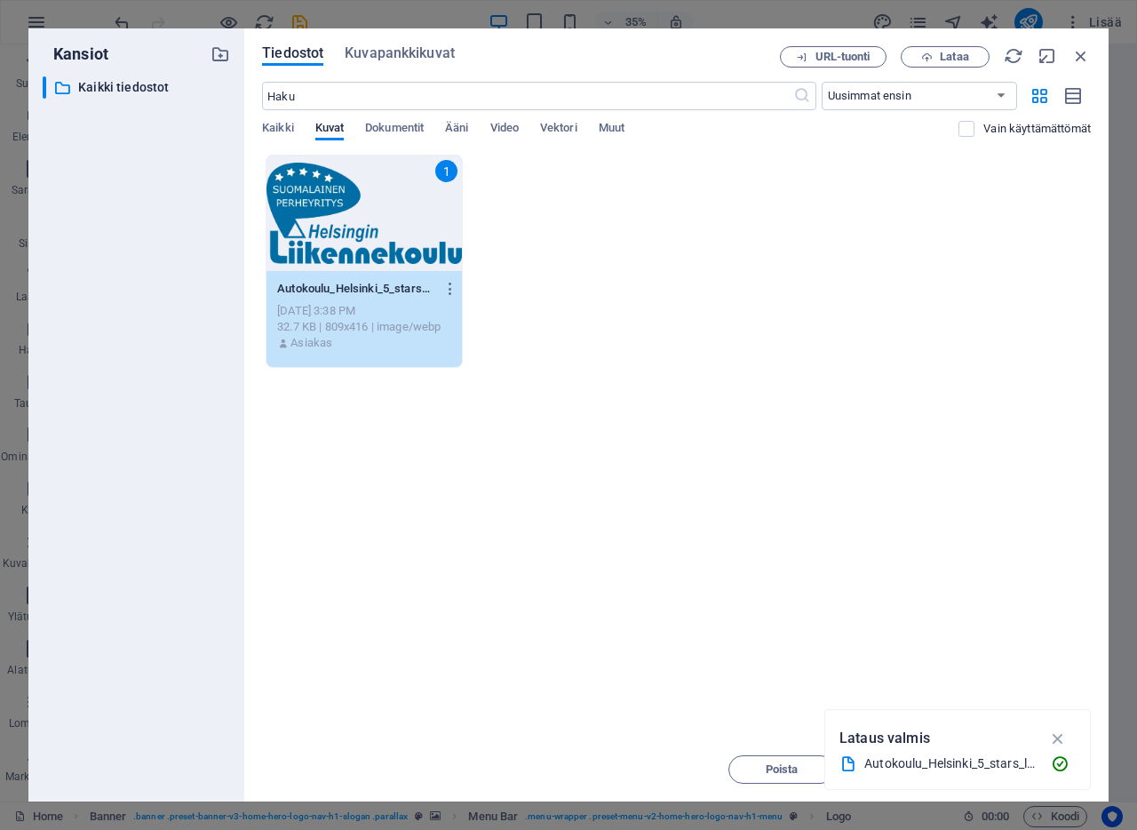
click at [1055, 732] on icon "button" at bounding box center [1058, 738] width 20 height 20
click at [1042, 768] on span "Lisää" at bounding box center [1037, 769] width 28 height 11
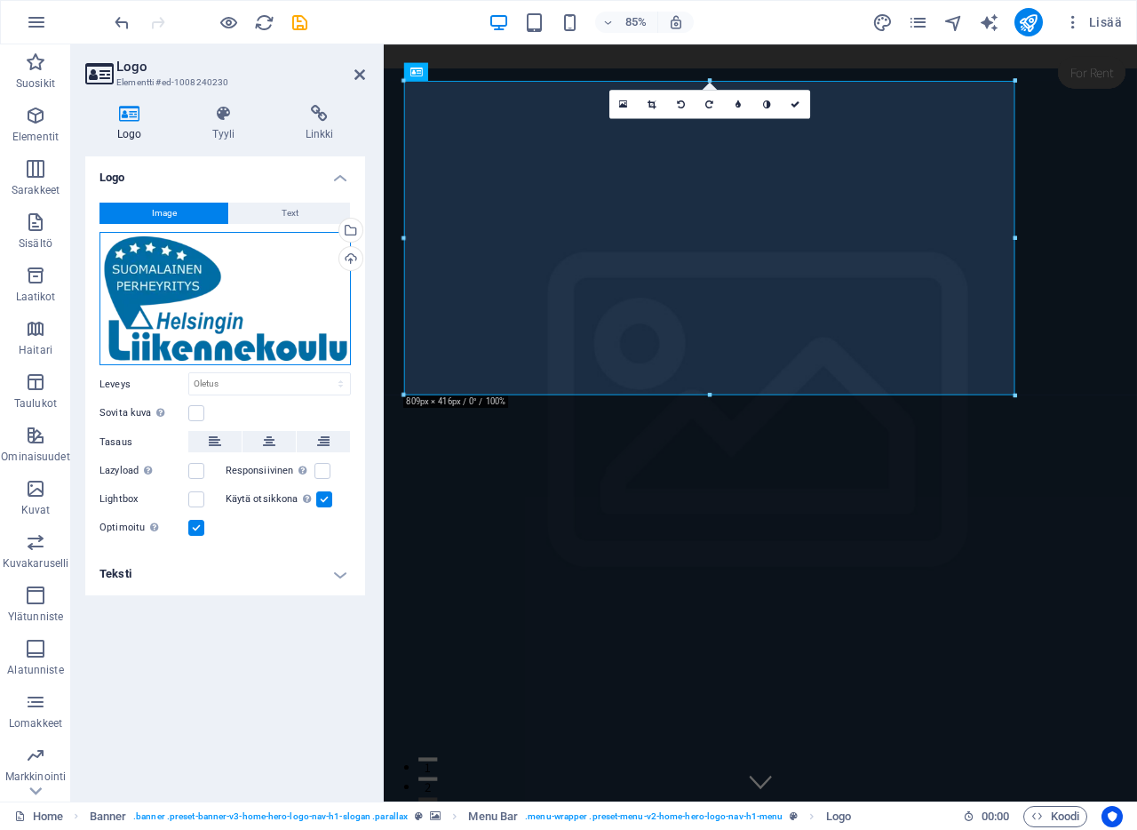
click at [198, 302] on div "Vedä tiedostot tähän, valitse tiedostot napsauttamalla tai valitse tiedostot Ti…" at bounding box center [224, 299] width 251 height 134
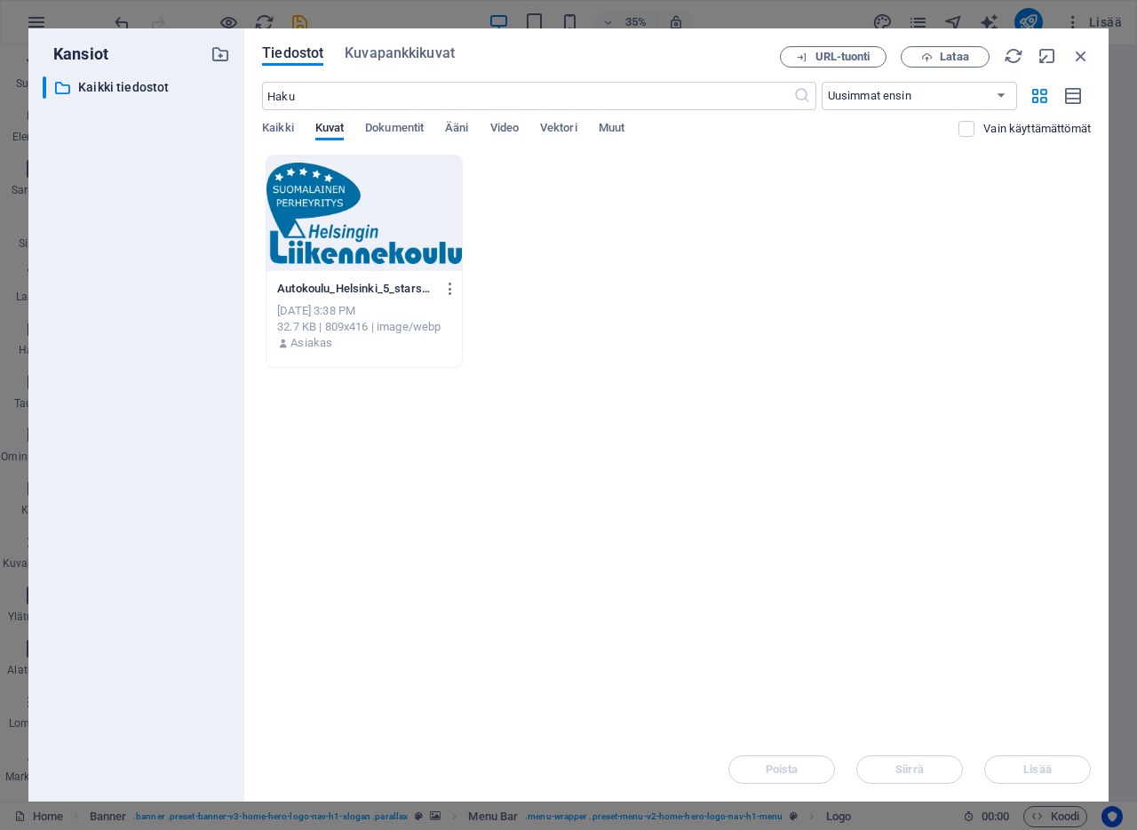
click at [366, 270] on div at bounding box center [364, 212] width 195 height 115
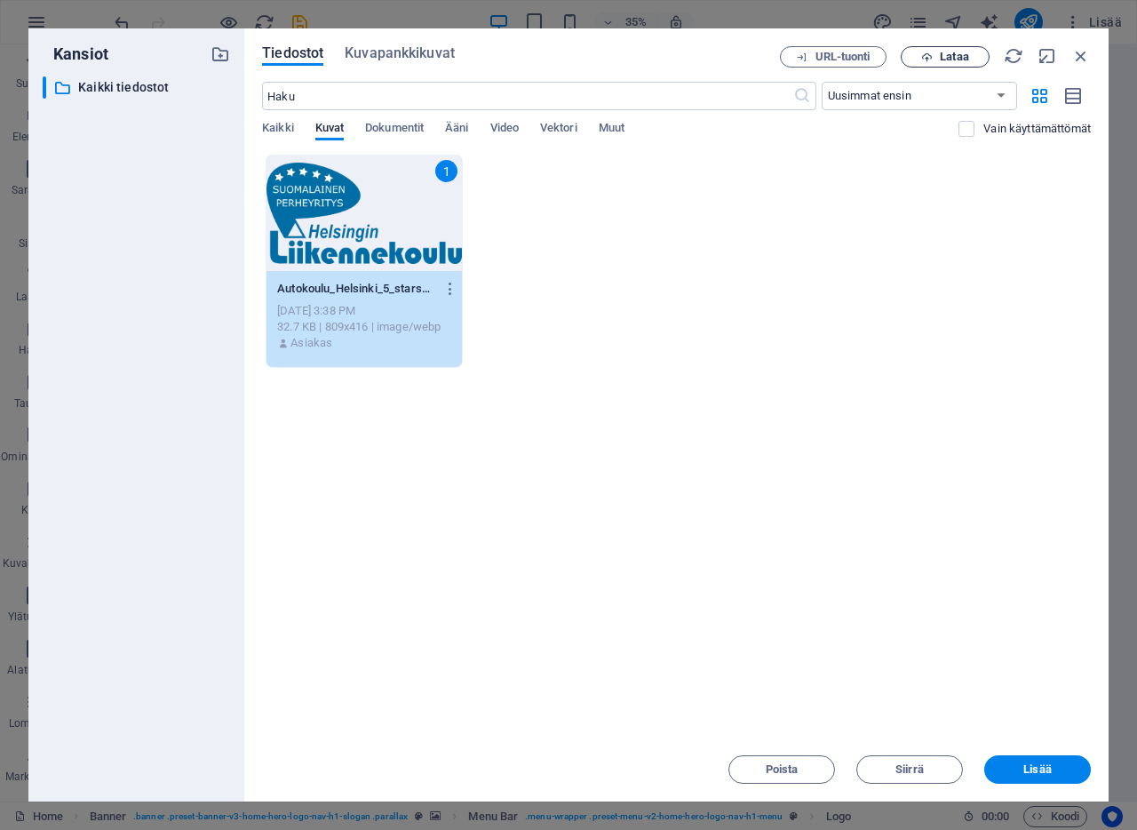
click at [958, 55] on span "Lataa" at bounding box center [954, 57] width 28 height 11
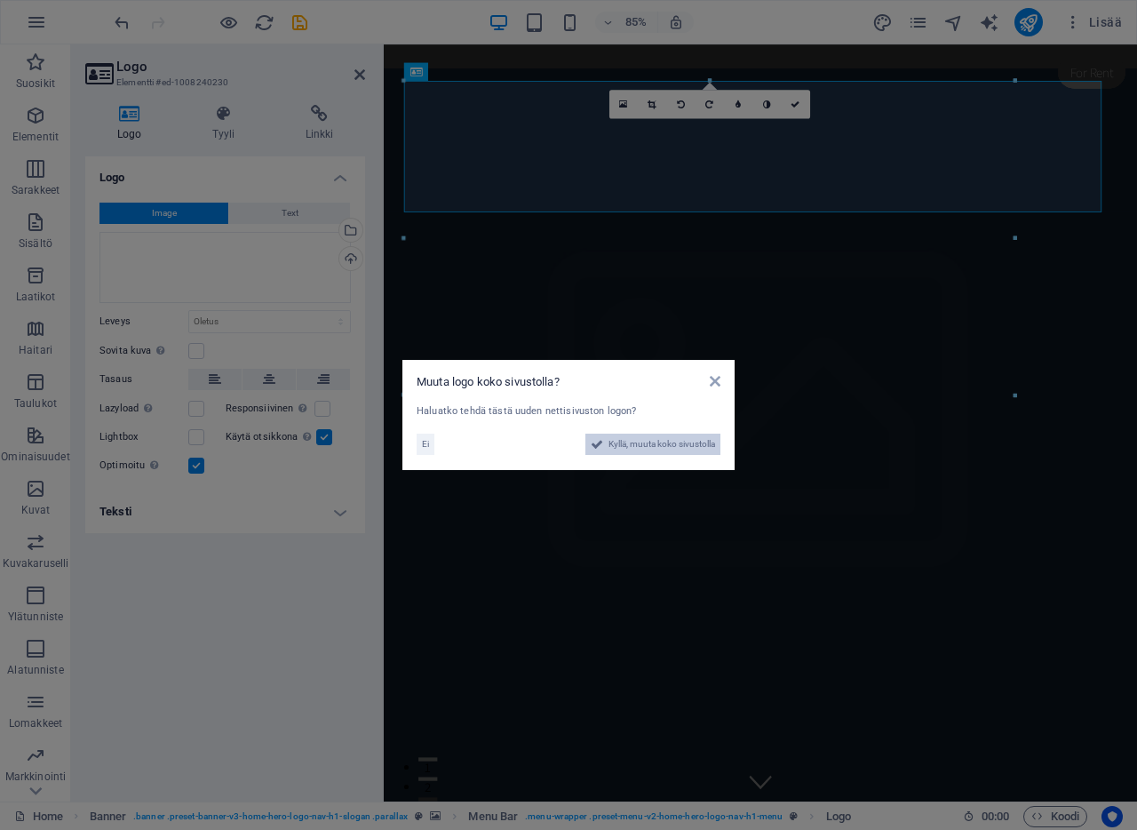
click at [637, 446] on span "Kyllä, muuta koko sivustolla" at bounding box center [662, 444] width 107 height 21
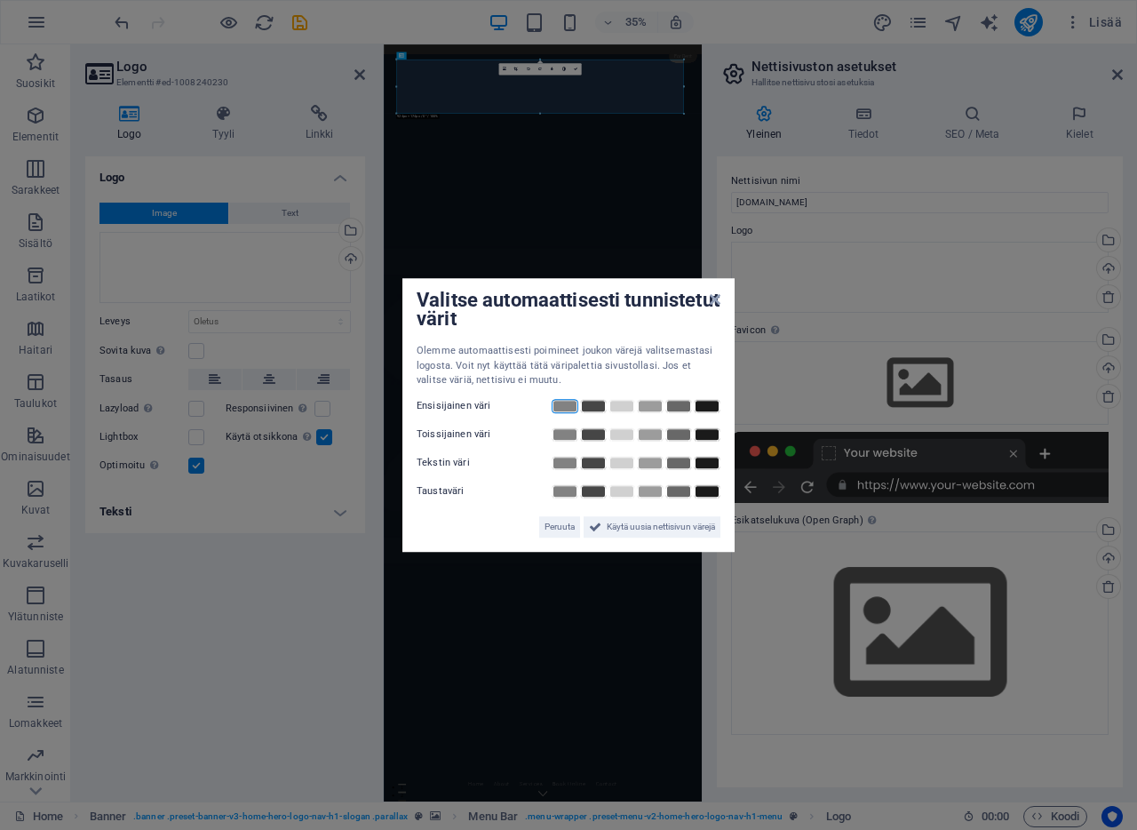
click at [564, 402] on link at bounding box center [565, 406] width 27 height 14
click at [567, 402] on link at bounding box center [565, 406] width 27 height 14
click at [568, 403] on link at bounding box center [565, 406] width 27 height 14
click at [568, 402] on link at bounding box center [565, 406] width 27 height 14
click at [665, 527] on span "Käytä uusia nettisivun värejä" at bounding box center [661, 526] width 108 height 21
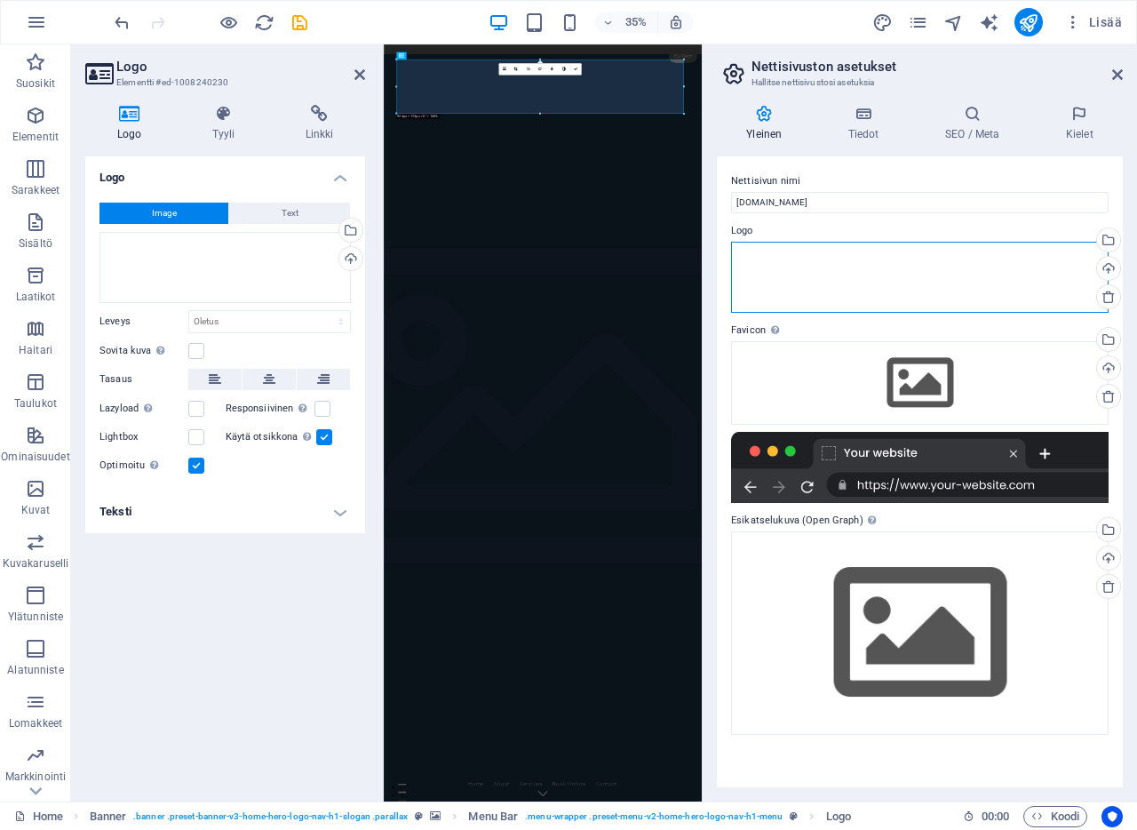
click at [930, 268] on div "Vedä tiedostot tähän, valitse tiedostot napsauttamalla tai valitse tiedostot Ti…" at bounding box center [920, 277] width 378 height 71
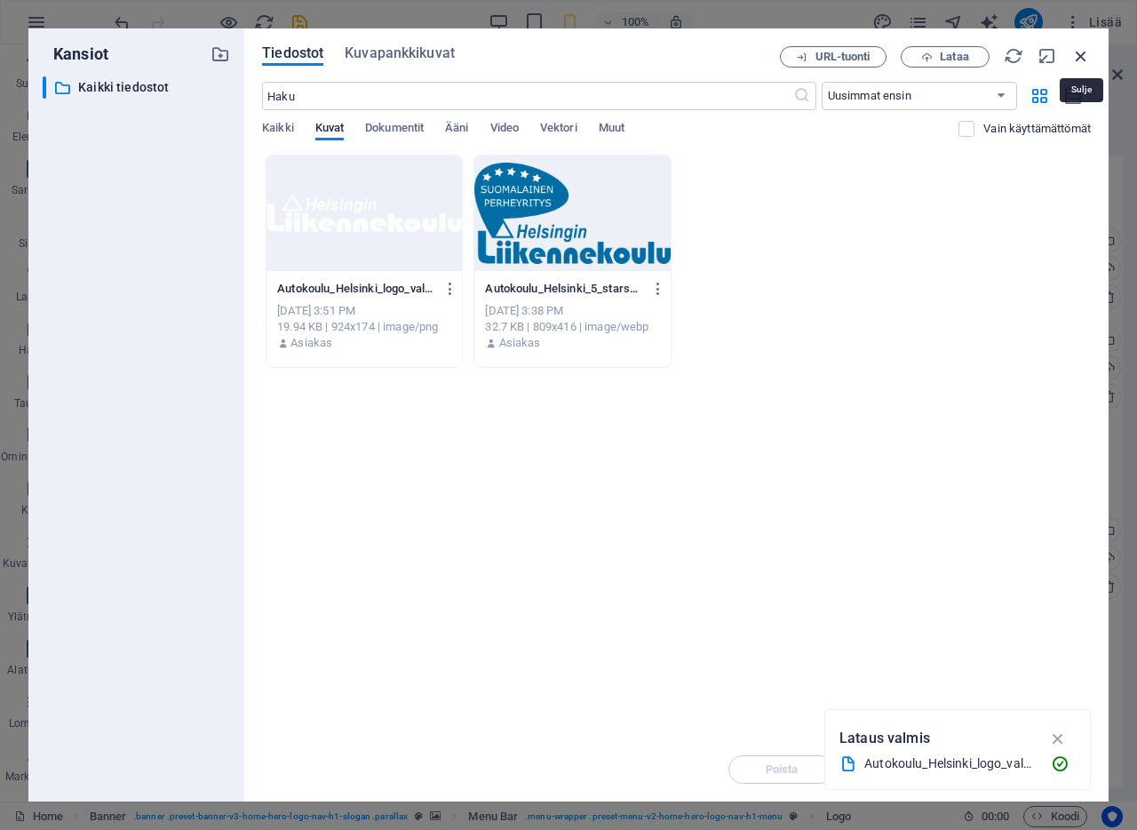
click at [1078, 52] on icon "button" at bounding box center [1081, 56] width 20 height 20
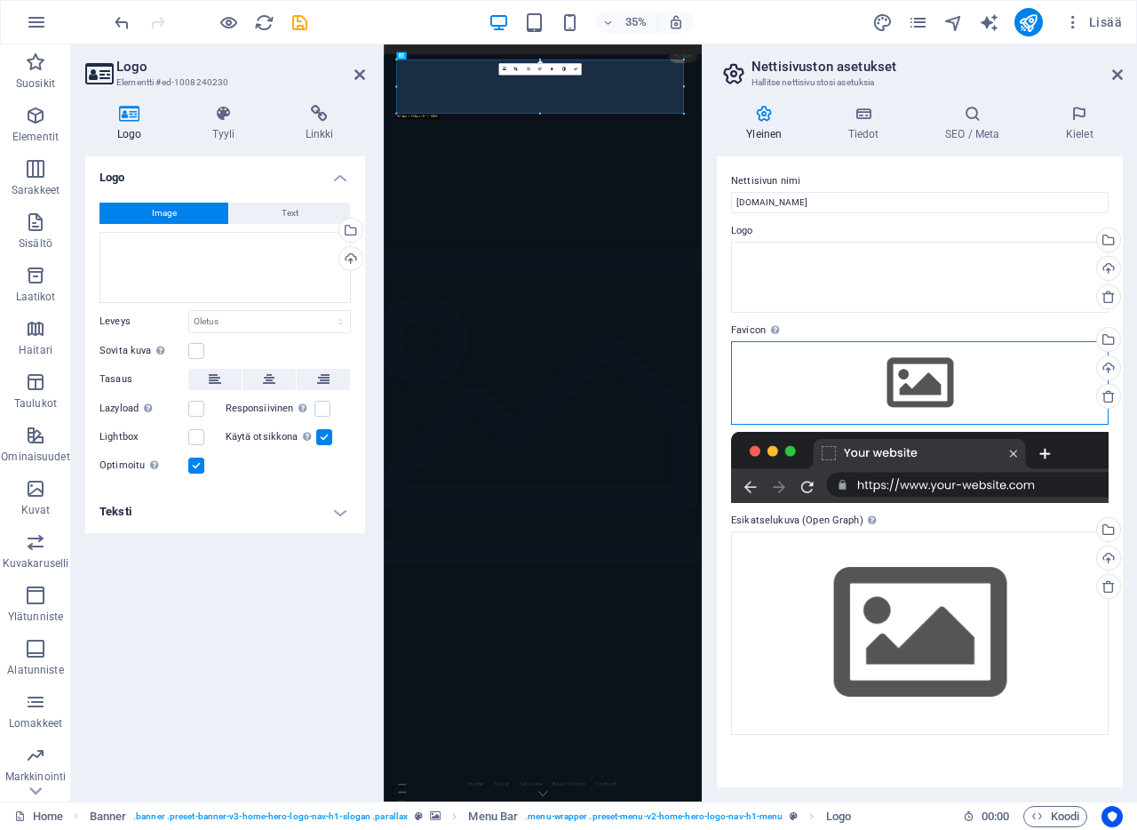
click at [917, 374] on div "Vedä tiedostot tähän, valitse tiedostot napsauttamalla tai valitse tiedostot Ti…" at bounding box center [920, 383] width 378 height 84
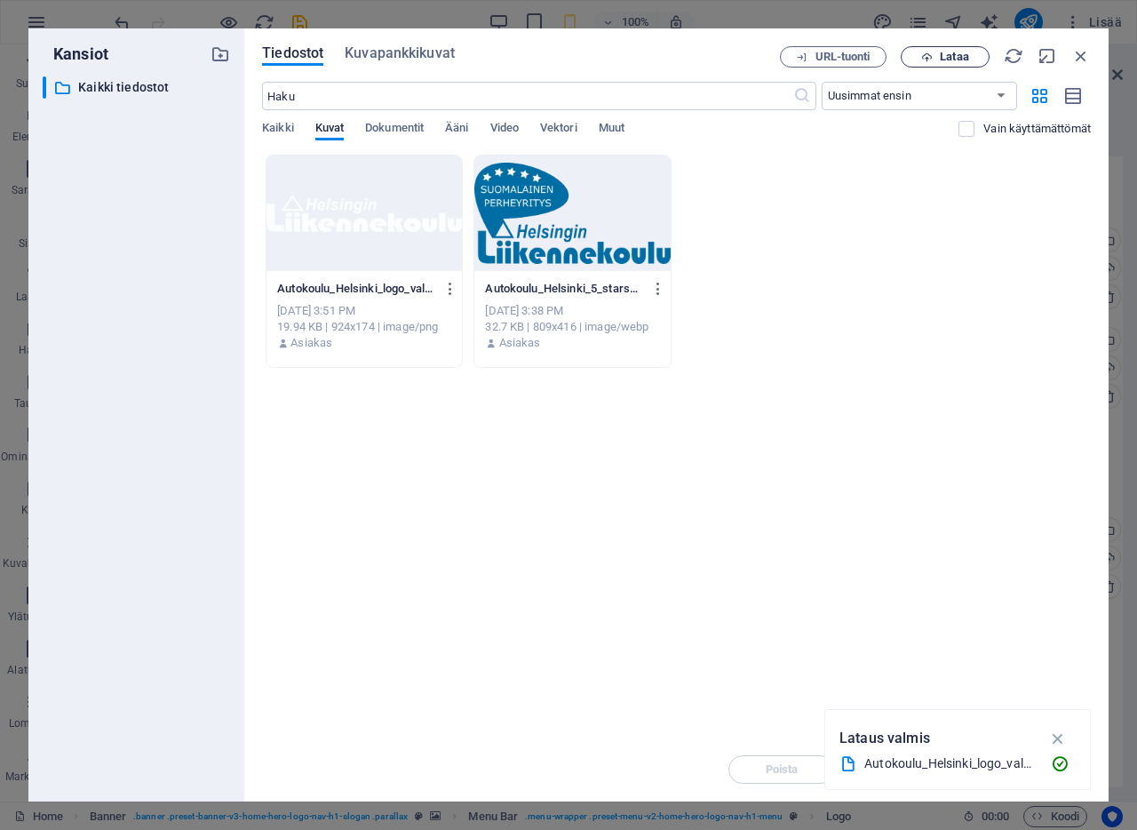
click at [931, 55] on icon "button" at bounding box center [927, 58] width 12 height 12
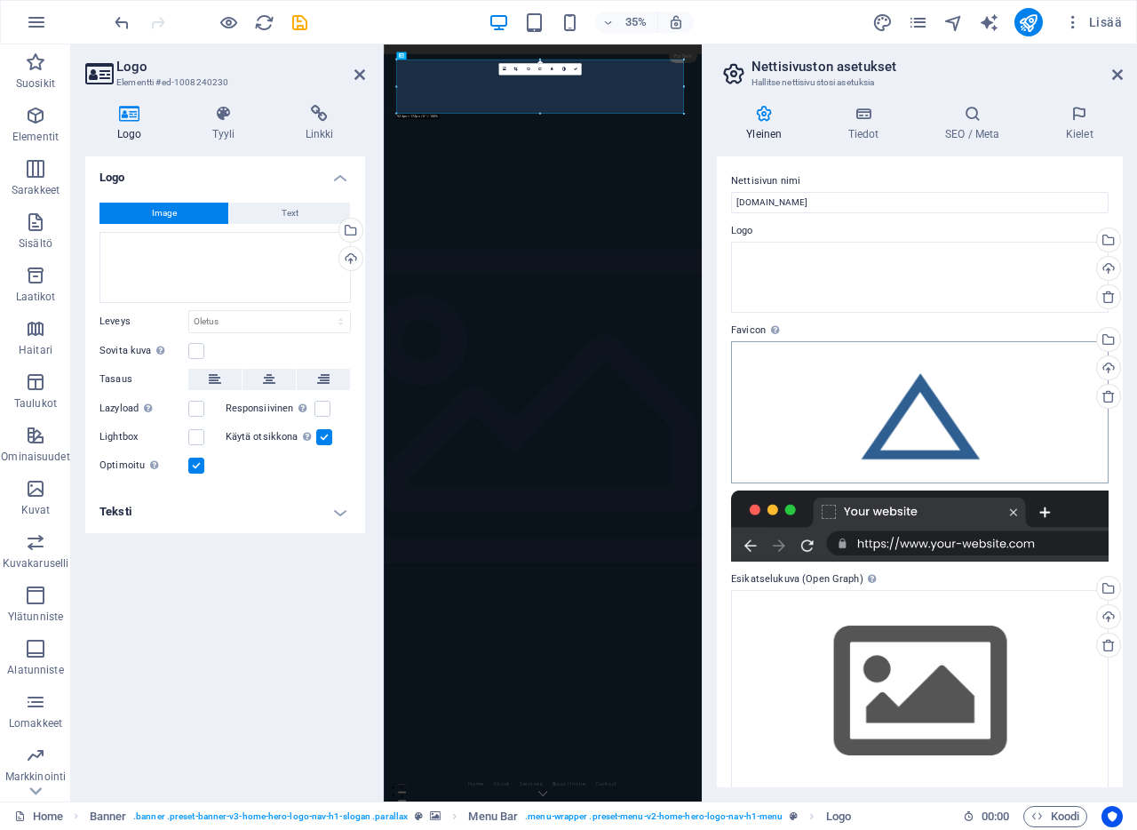
scroll to position [20, 0]
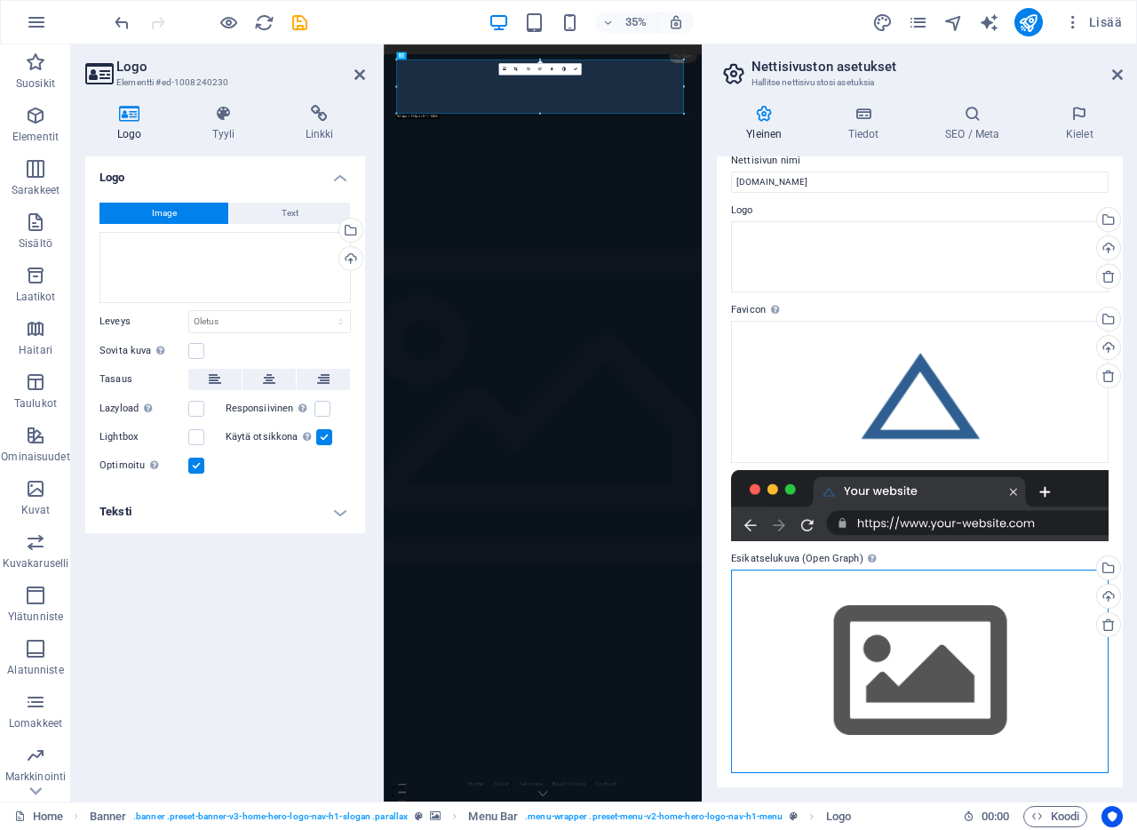
click at [914, 659] on div "Vedä tiedostot tähän, valitse tiedostot napsauttamalla tai valitse tiedostot Ti…" at bounding box center [920, 670] width 378 height 203
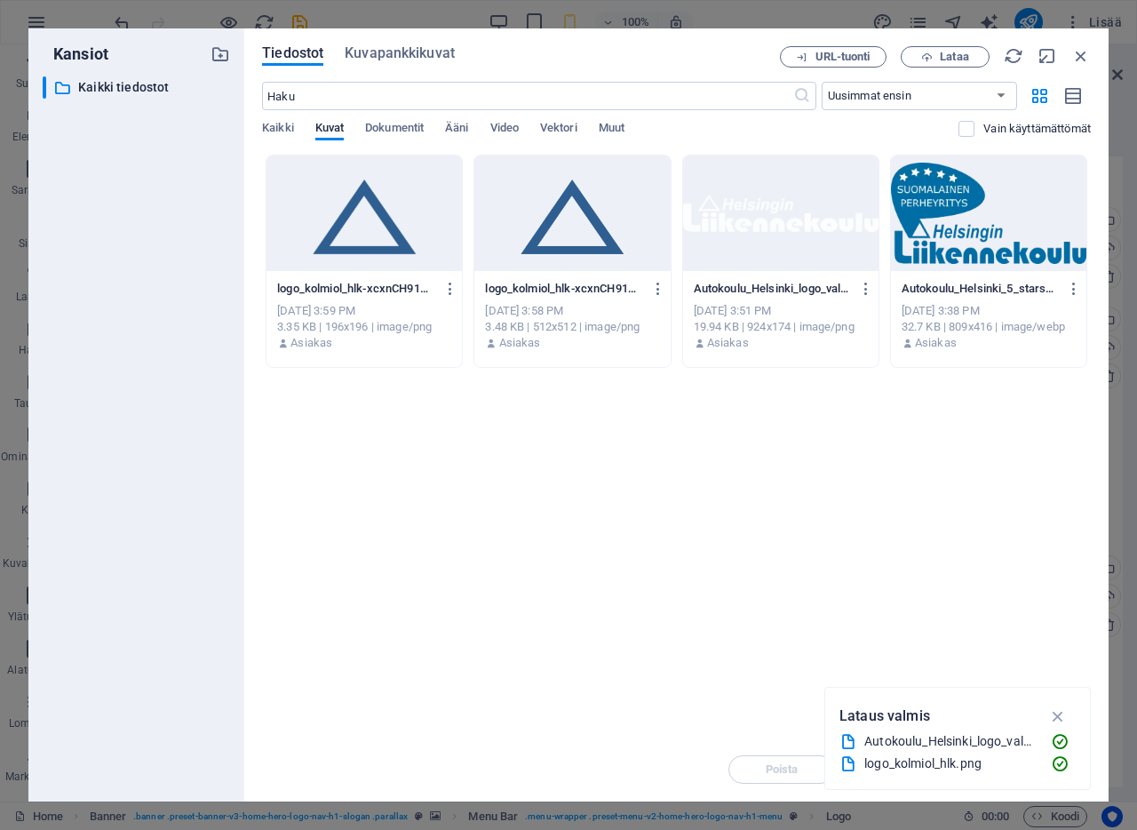
click at [563, 223] on div at bounding box center [571, 212] width 195 height 115
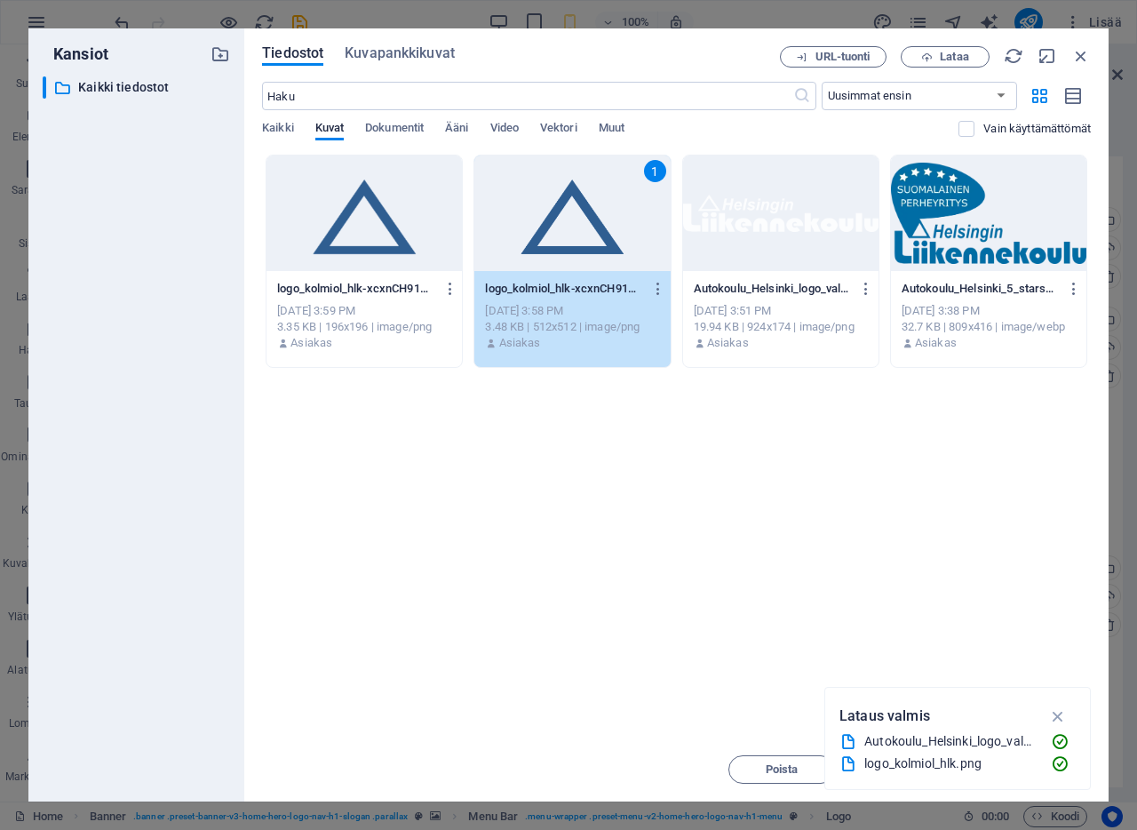
click at [767, 647] on div "[PERSON_NAME] tiedostot tähän ladataksesi ne välittömästi logo_kolmiol_hlk-xcxn…" at bounding box center [676, 446] width 829 height 583
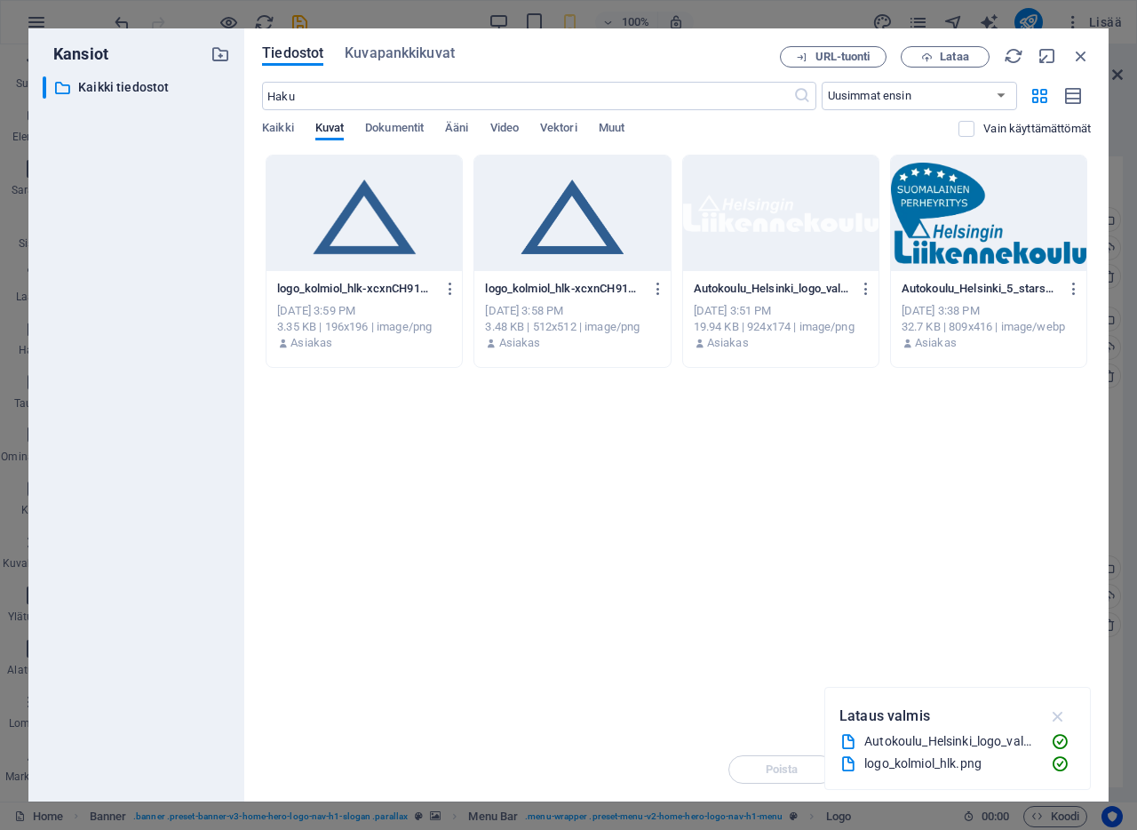
click at [1062, 717] on icon "button" at bounding box center [1058, 716] width 20 height 20
click at [1082, 55] on icon "button" at bounding box center [1081, 56] width 20 height 20
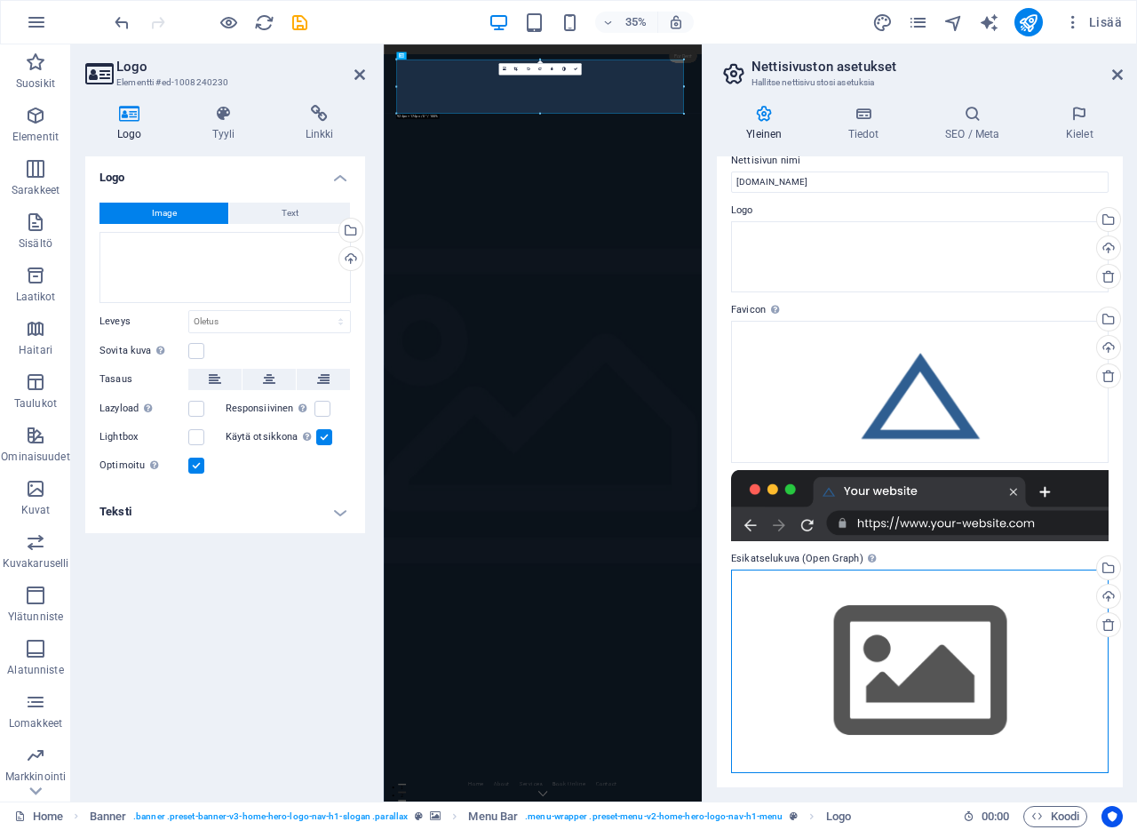
click at [896, 637] on div "Vedä tiedostot tähän, valitse tiedostot napsauttamalla tai valitse tiedostot Ti…" at bounding box center [920, 670] width 378 height 203
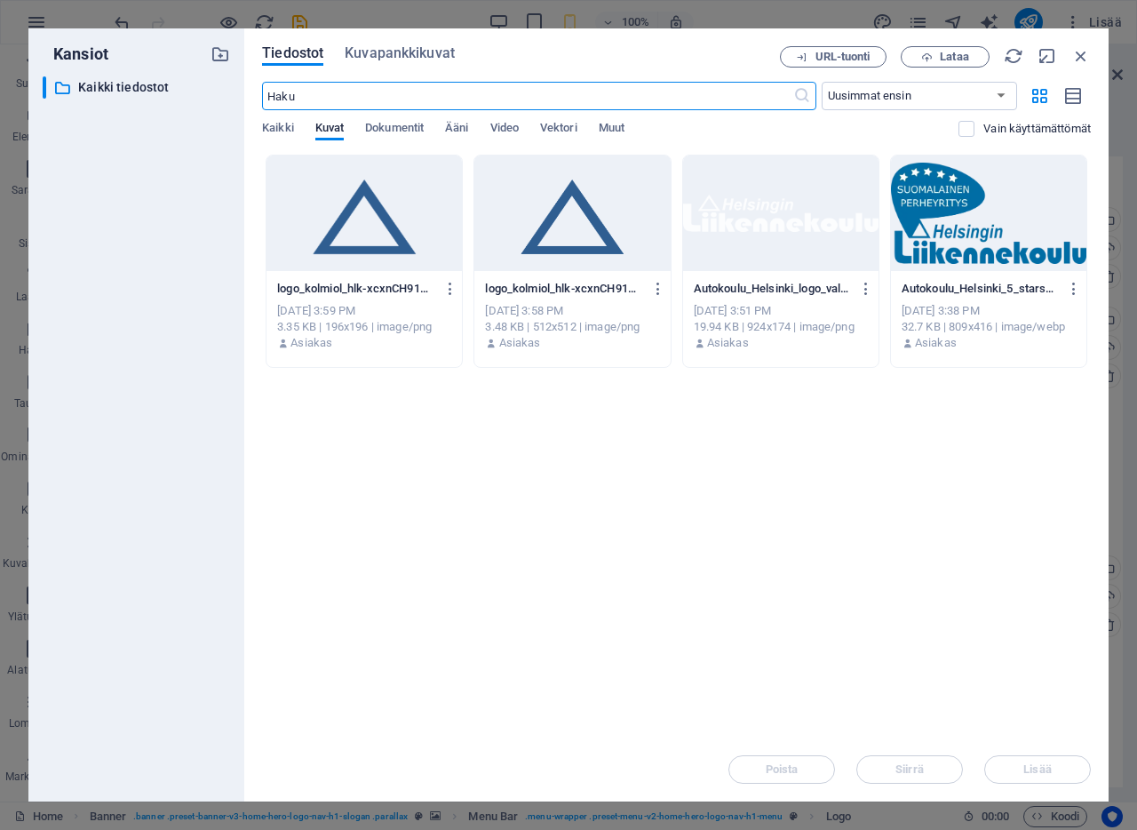
click at [542, 204] on div at bounding box center [571, 212] width 195 height 115
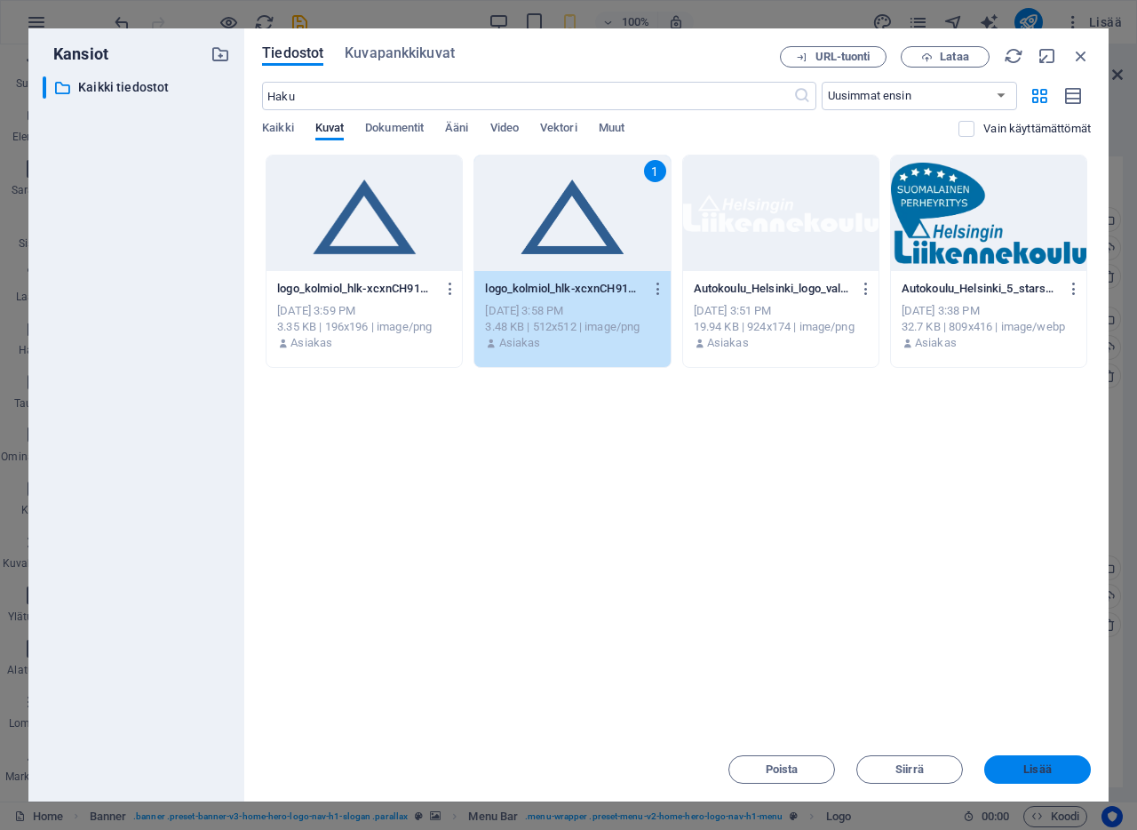
click at [1020, 775] on button "Lisää" at bounding box center [1037, 769] width 107 height 28
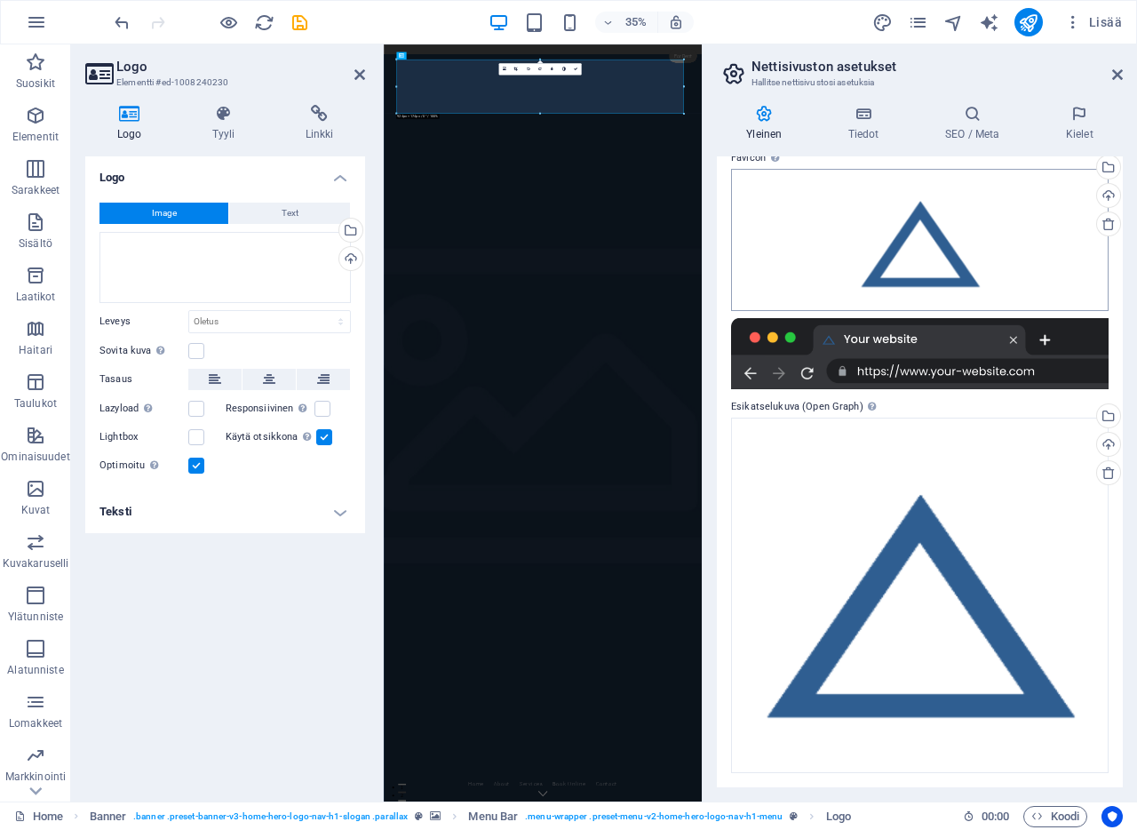
scroll to position [0, 0]
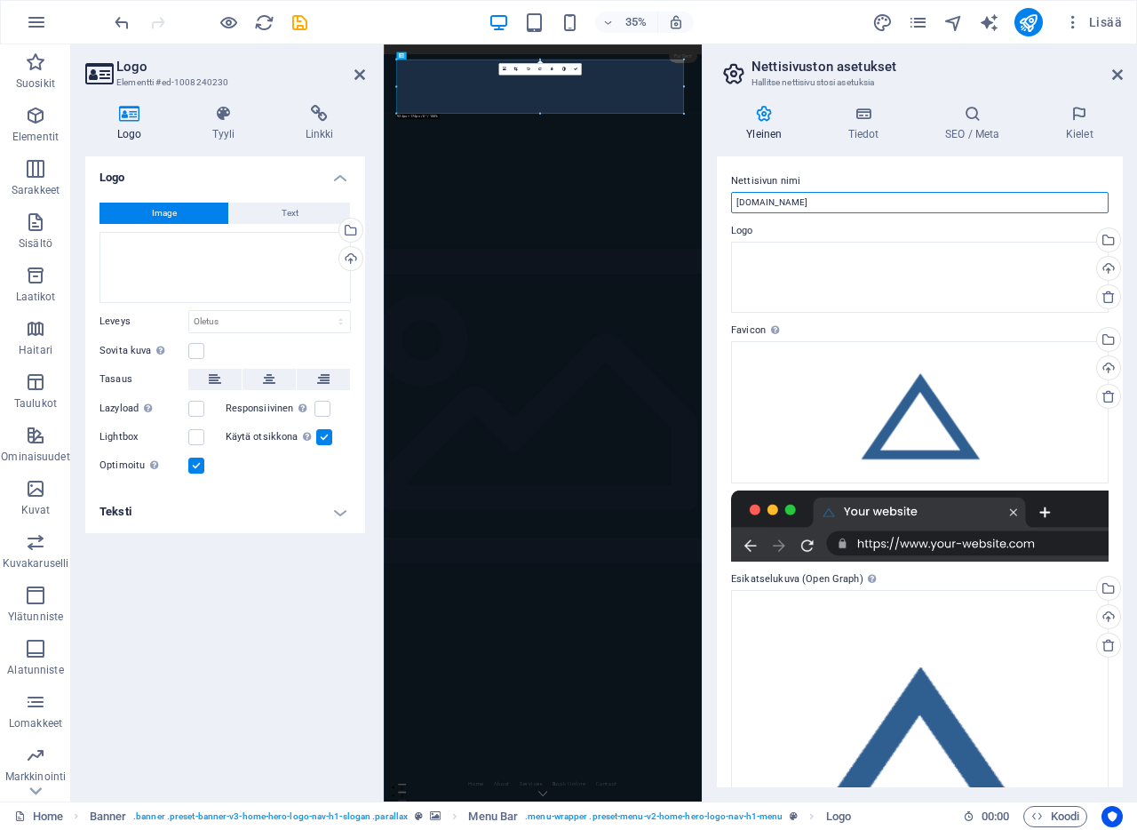
click at [823, 205] on input "[DOMAIN_NAME]" at bounding box center [920, 202] width 378 height 21
click at [1031, 26] on icon "publish" at bounding box center [1028, 22] width 20 height 20
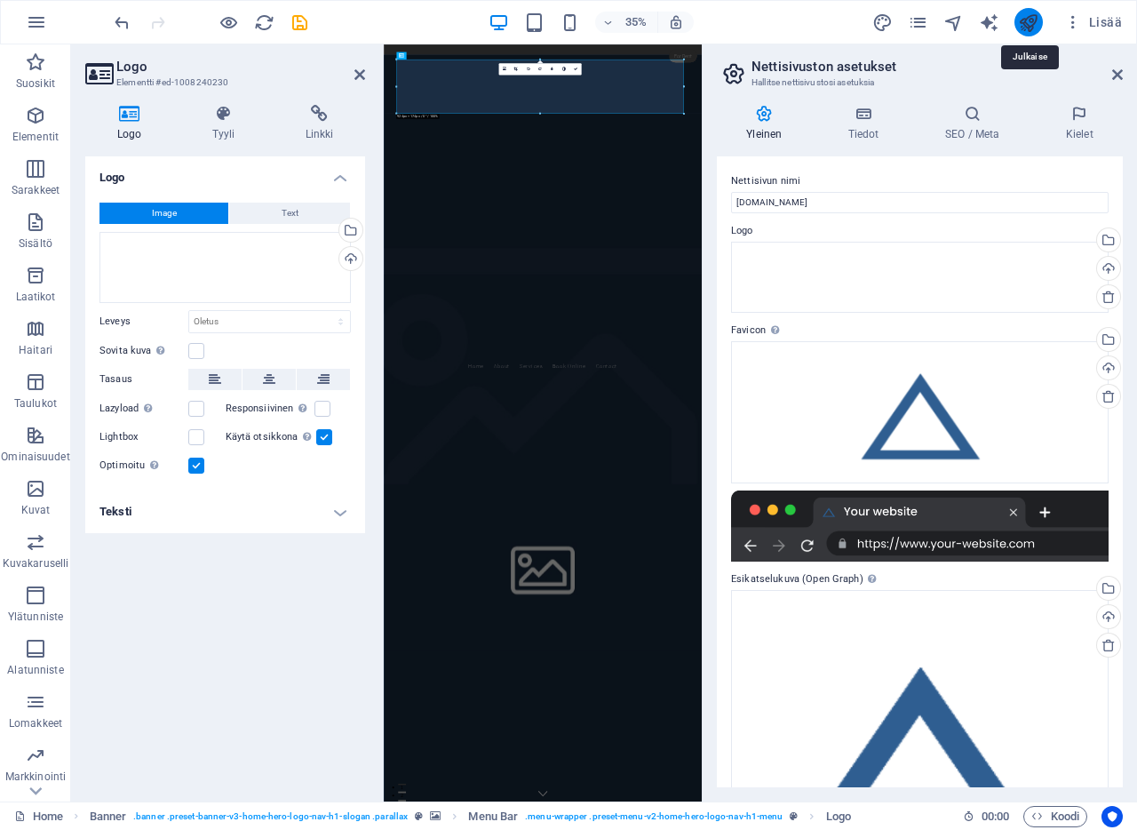
checkbox input "false"
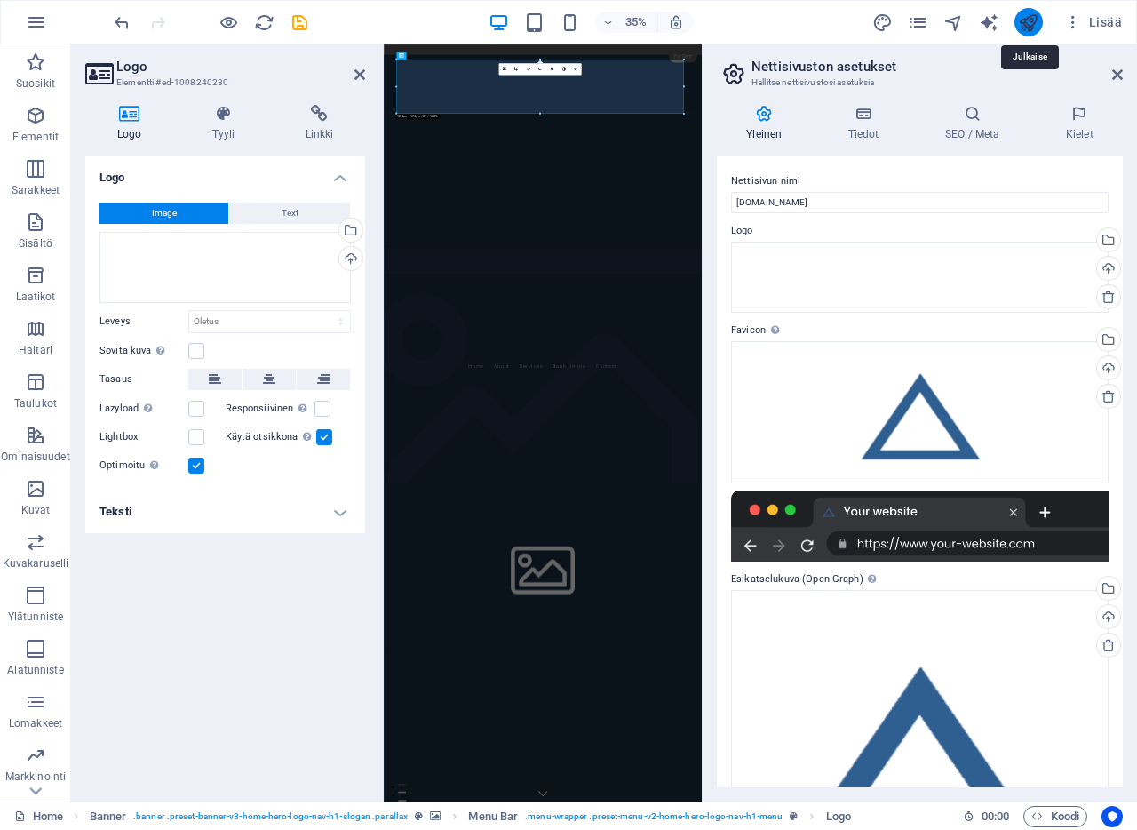
checkbox input "false"
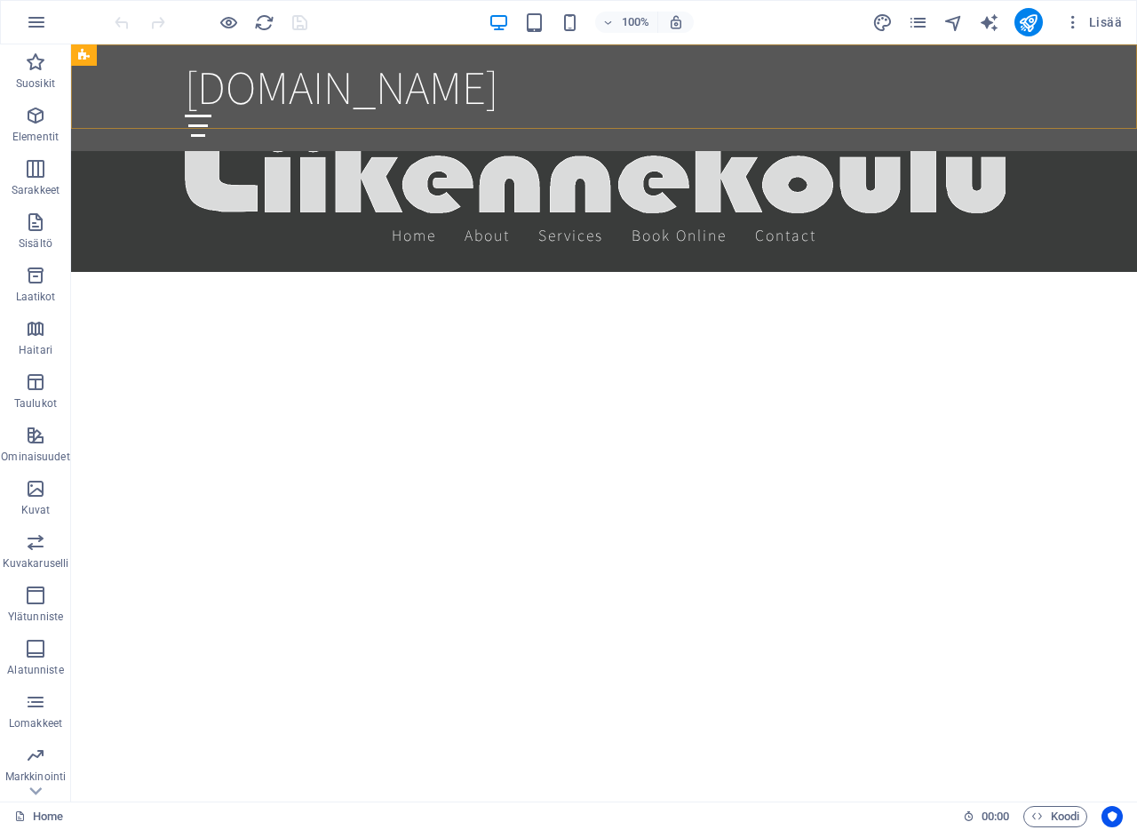
scroll to position [1831, 0]
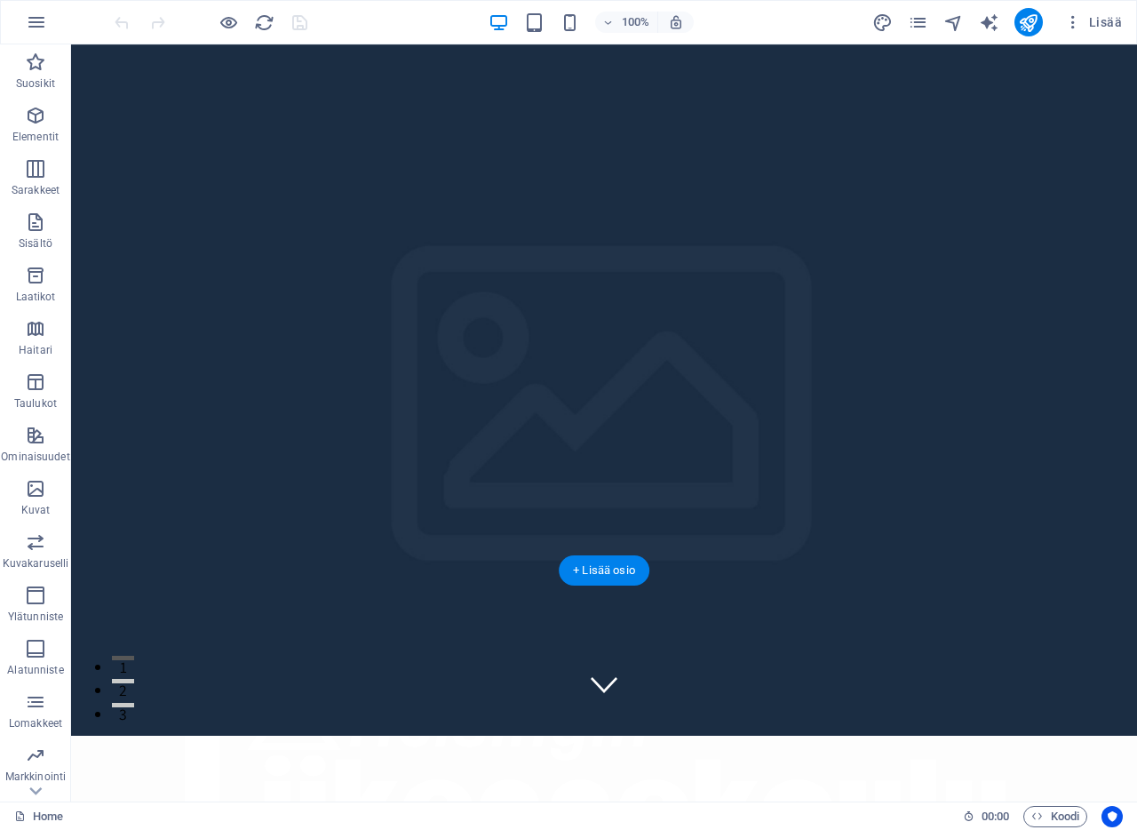
scroll to position [0, 0]
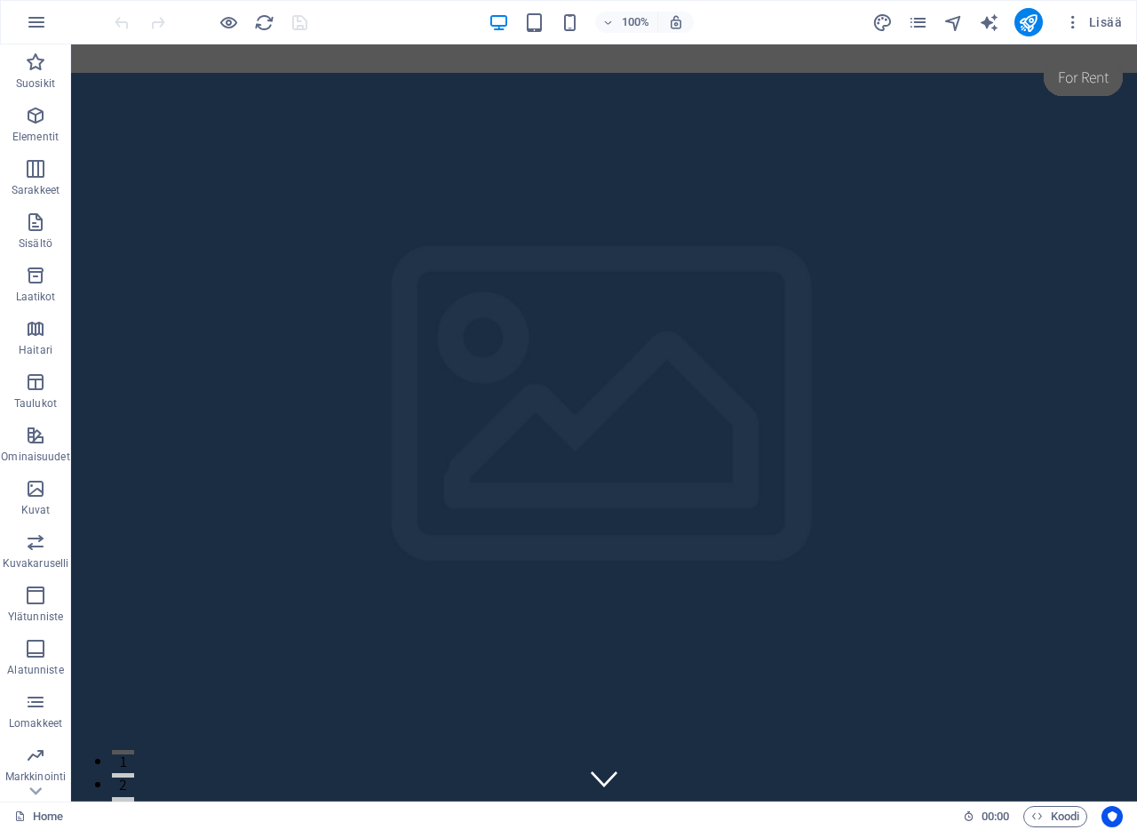
click at [81, 18] on div "100% Lisää" at bounding box center [568, 22] width 1135 height 43
click at [185, 53] on icon at bounding box center [184, 55] width 10 height 19
select select "rem"
select select "preset-menu-v2-home-logo-nav-h1-image-text-menu"
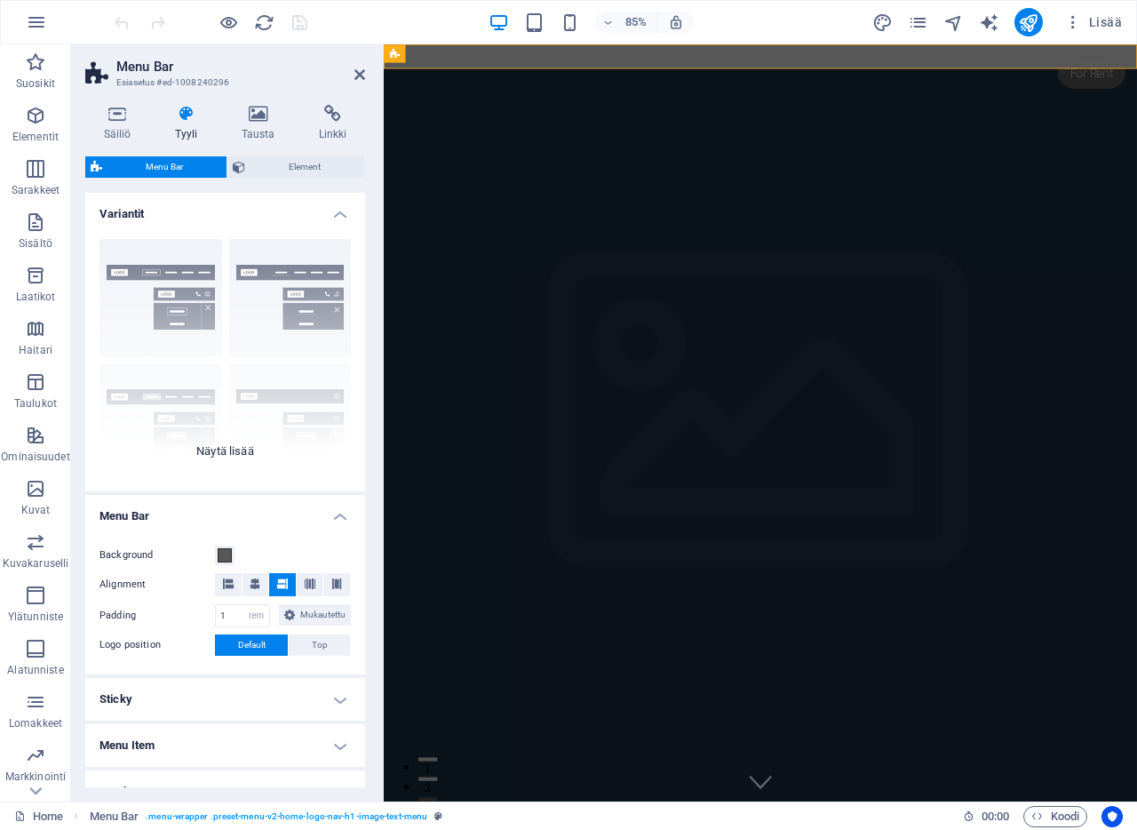
click at [146, 280] on div "Border Centered Default Fixed Loki Trigger Wide XXL" at bounding box center [225, 358] width 280 height 267
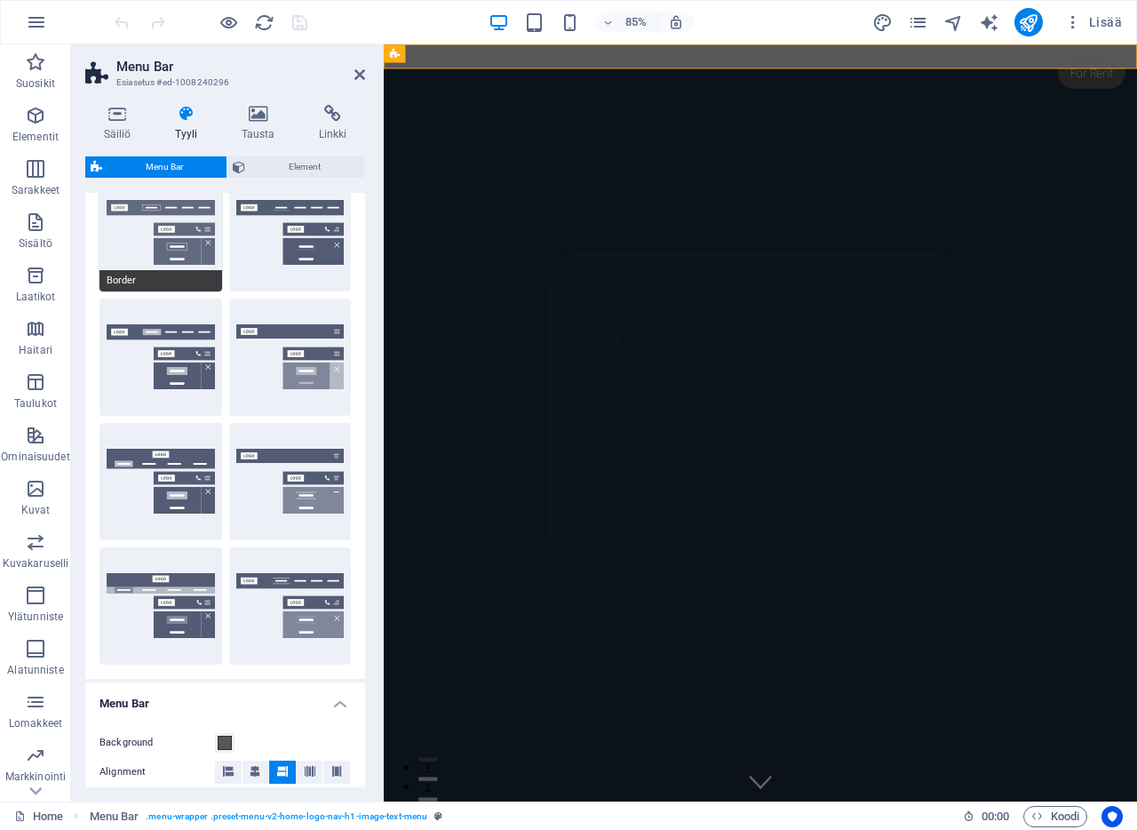
scroll to position [66, 0]
click at [159, 222] on button "Border" at bounding box center [160, 231] width 123 height 117
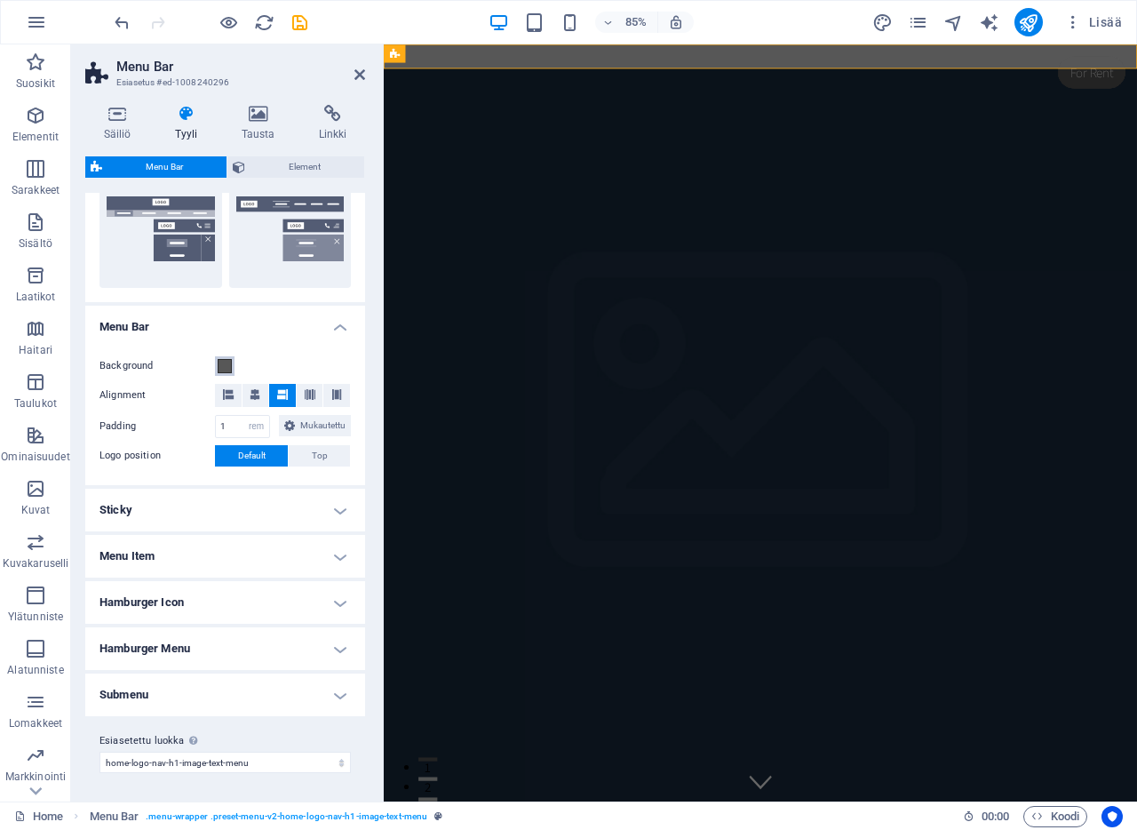
scroll to position [0, 0]
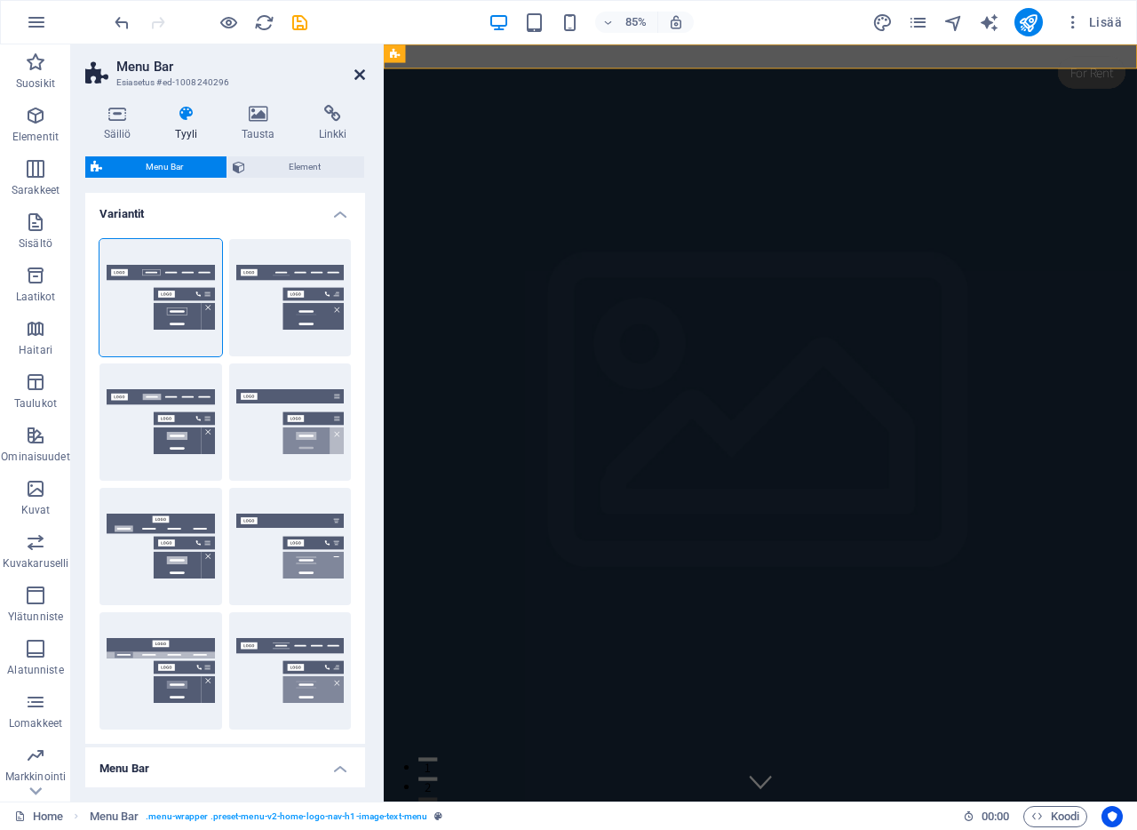
click at [354, 71] on icon at bounding box center [359, 75] width 11 height 14
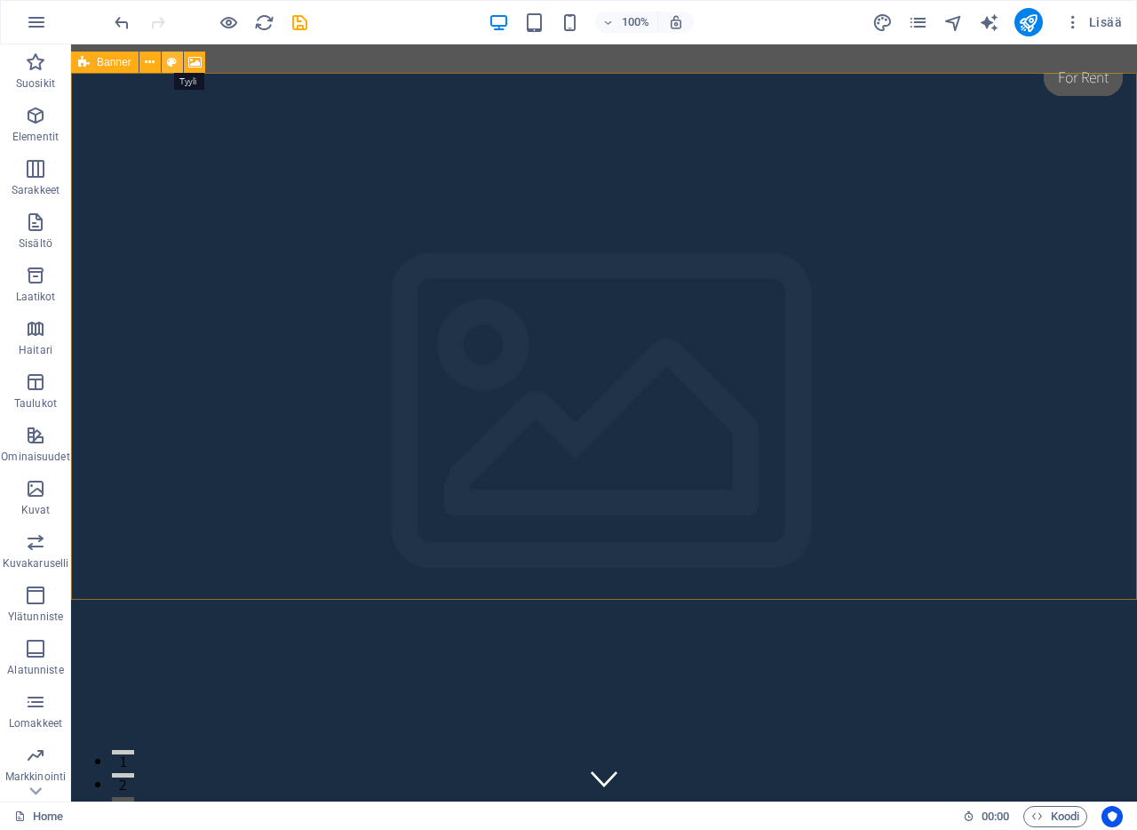
click at [171, 60] on icon at bounding box center [172, 62] width 10 height 19
select select "preset-banner-v3-home-hero-logo-nav-h1-slogan"
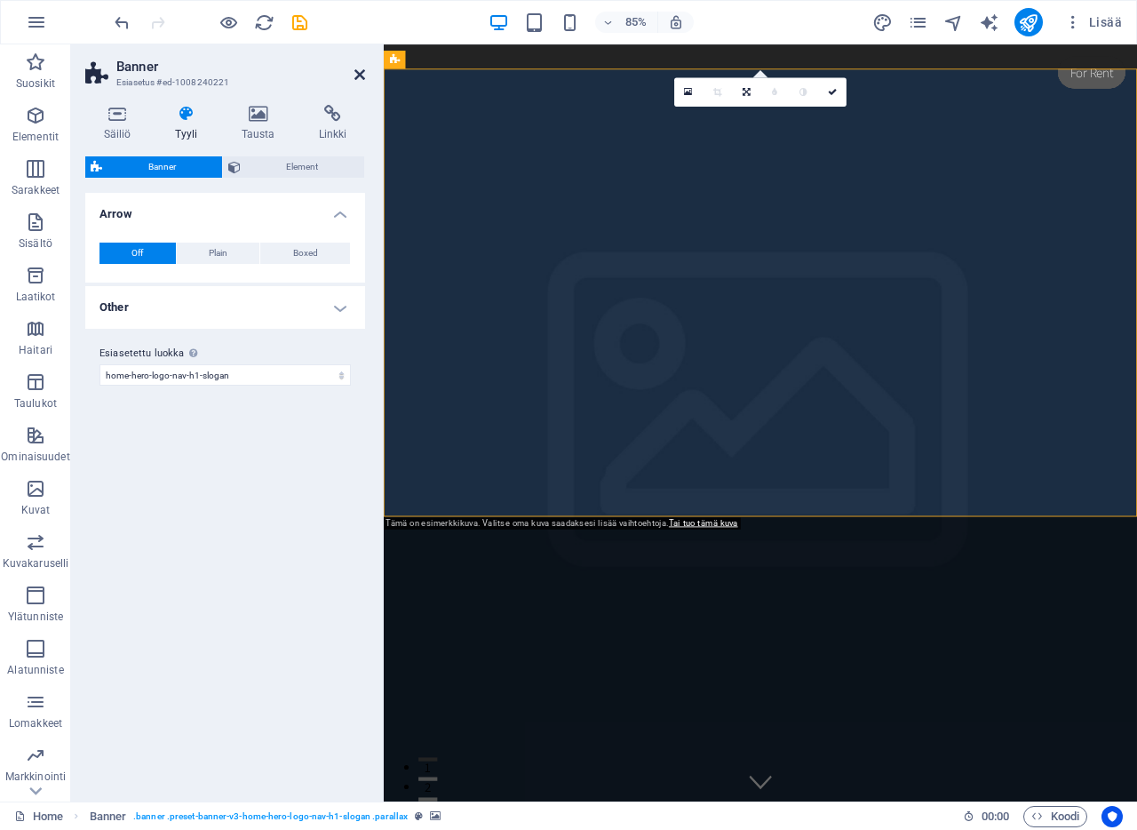
click at [354, 76] on icon at bounding box center [359, 75] width 11 height 14
